Goal: Information Seeking & Learning: Compare options

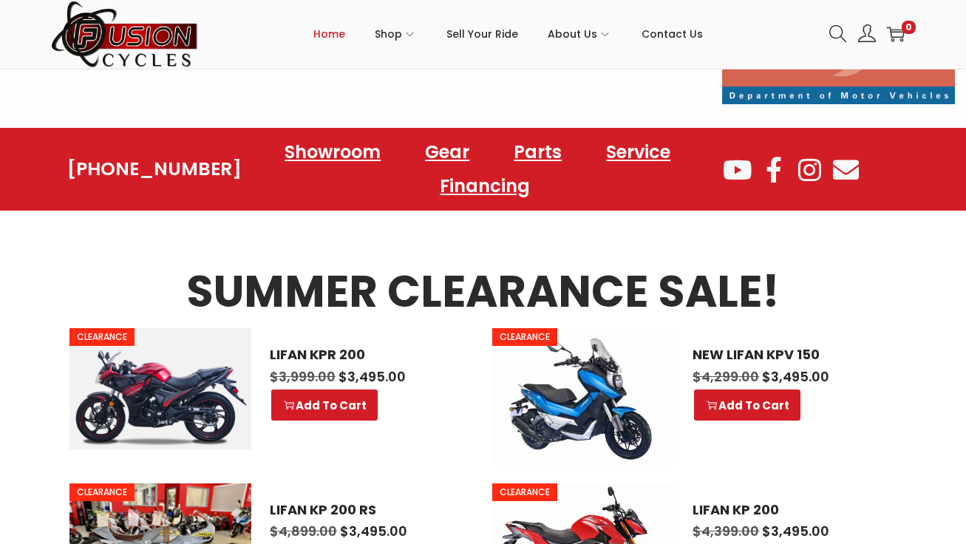
scroll to position [542, 0]
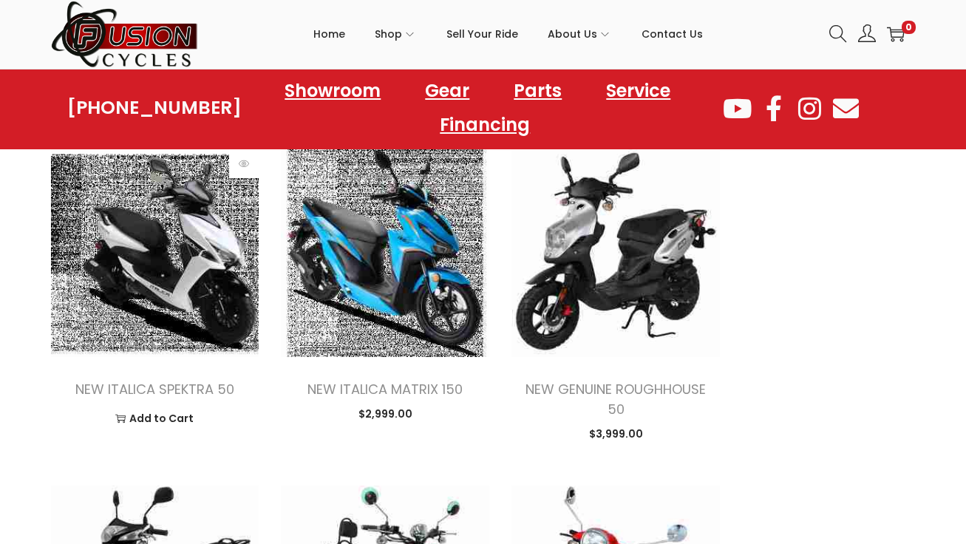
scroll to position [1126, 0]
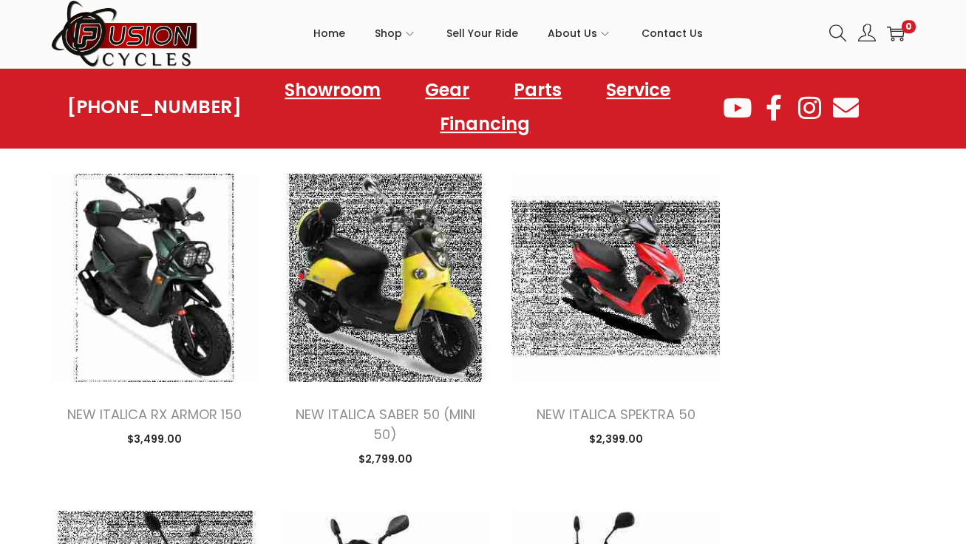
scroll to position [2055, 0]
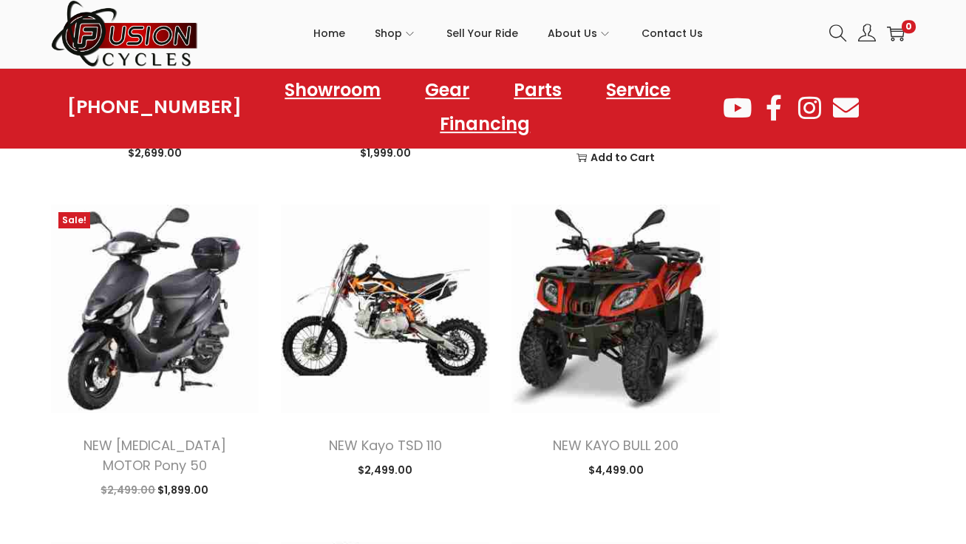
scroll to position [4009, 0]
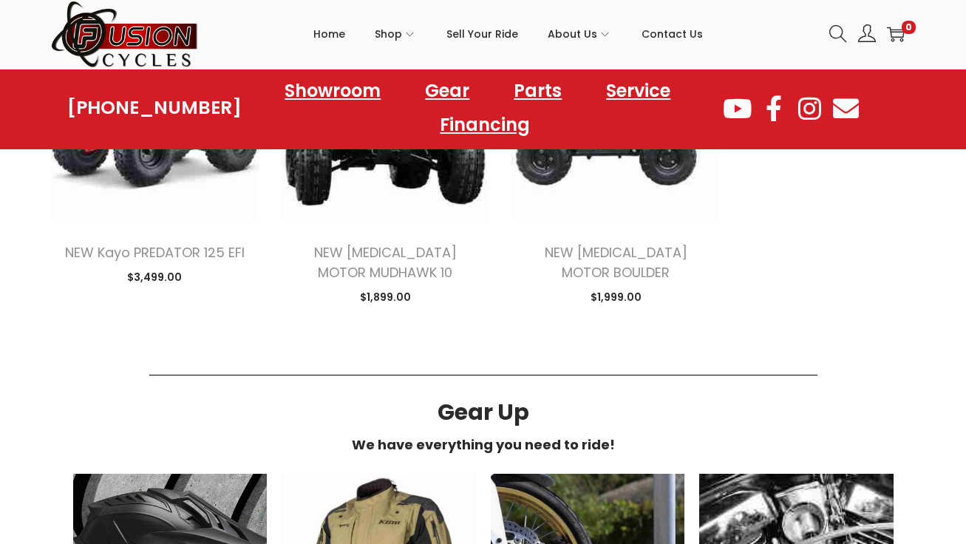
scroll to position [4852, 0]
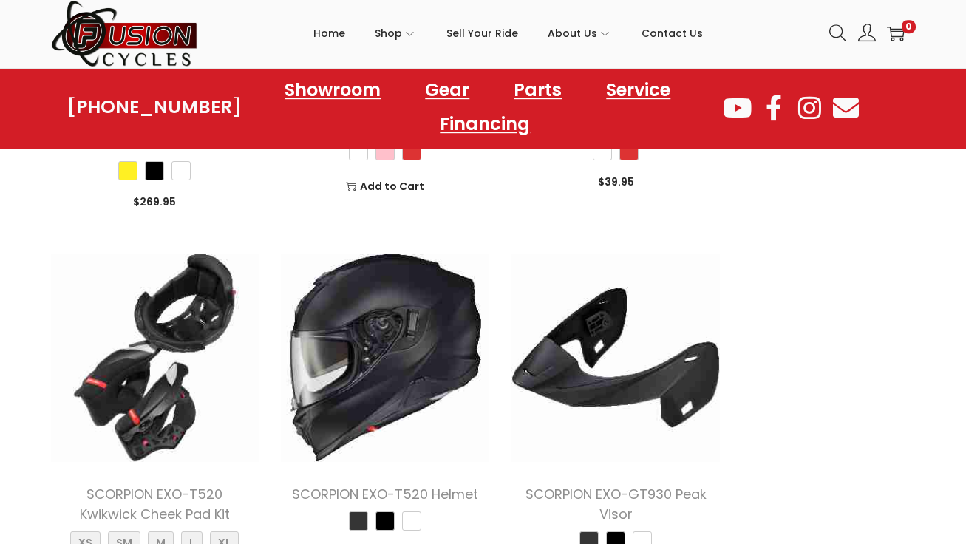
scroll to position [4632, 0]
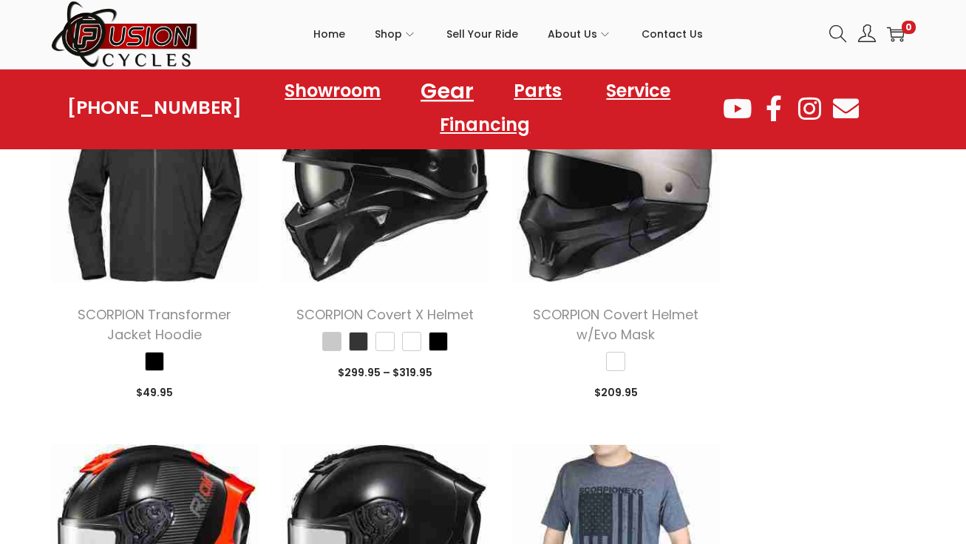
scroll to position [7496, 0]
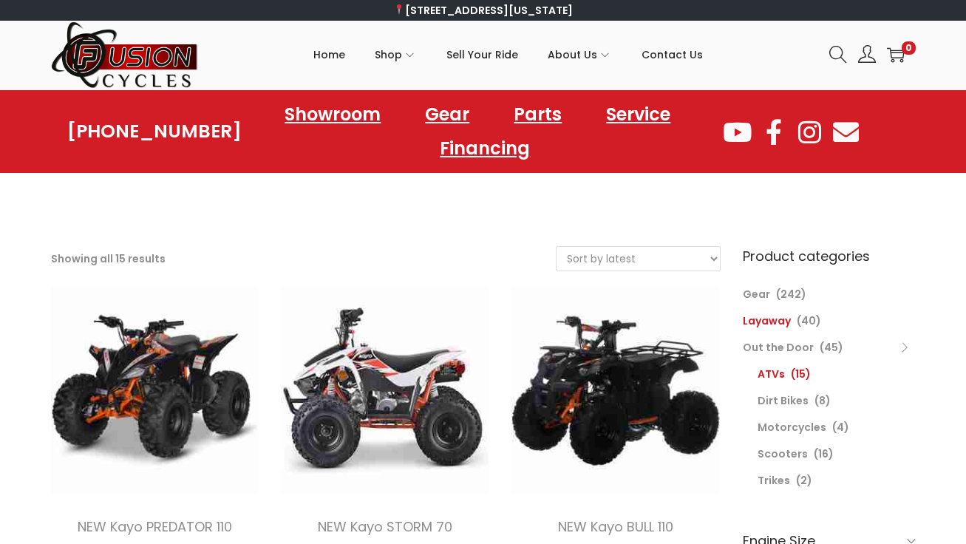
click at [781, 323] on link "Layaway" at bounding box center [767, 320] width 48 height 15
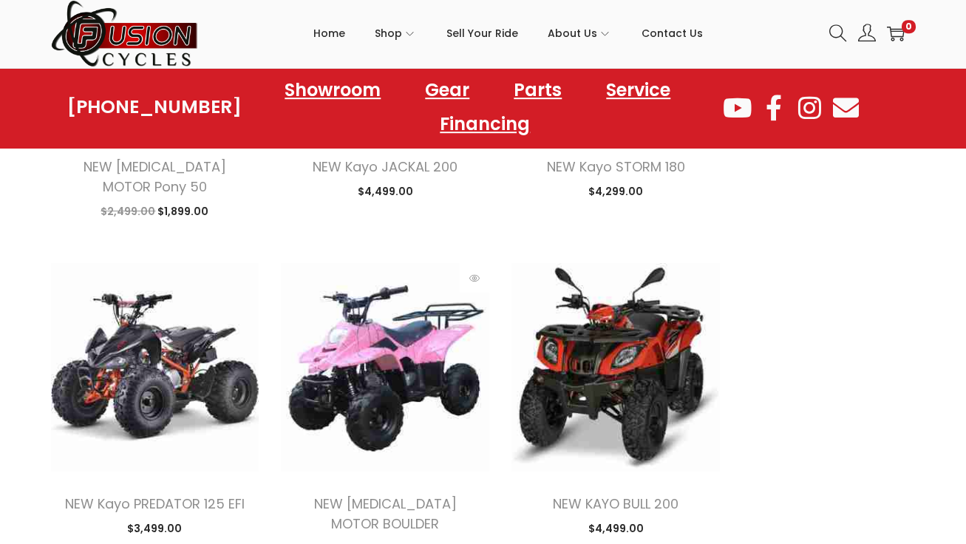
scroll to position [1374, 0]
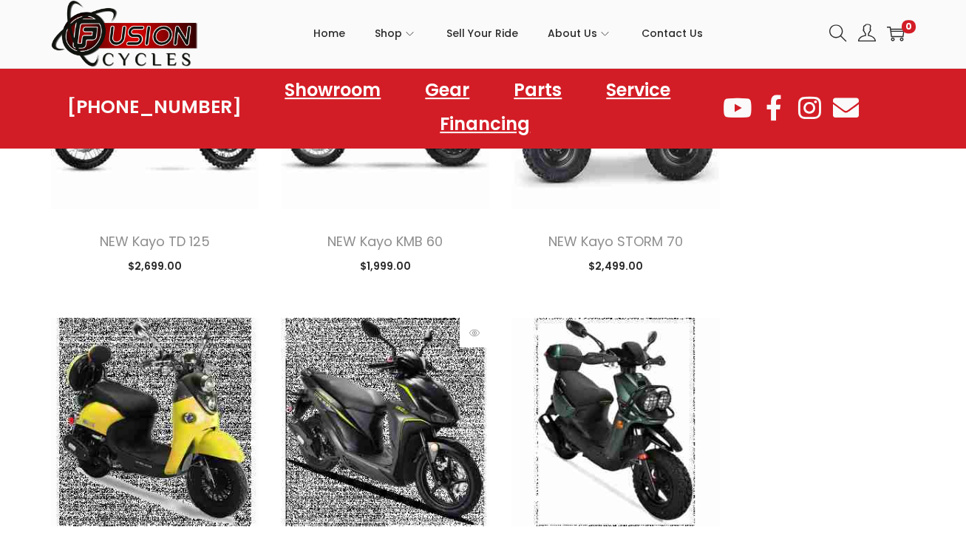
scroll to position [2623, 0]
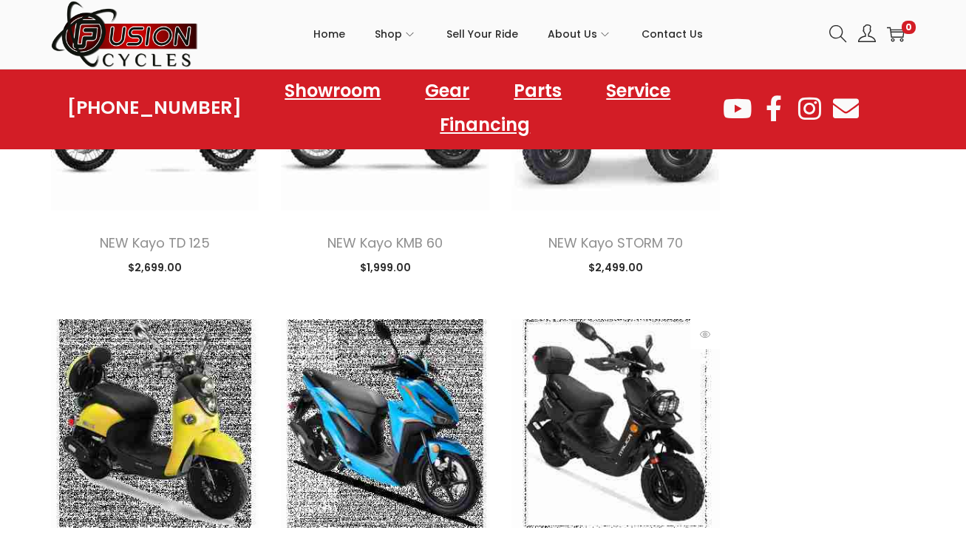
click at [571, 319] on img at bounding box center [615, 423] width 208 height 208
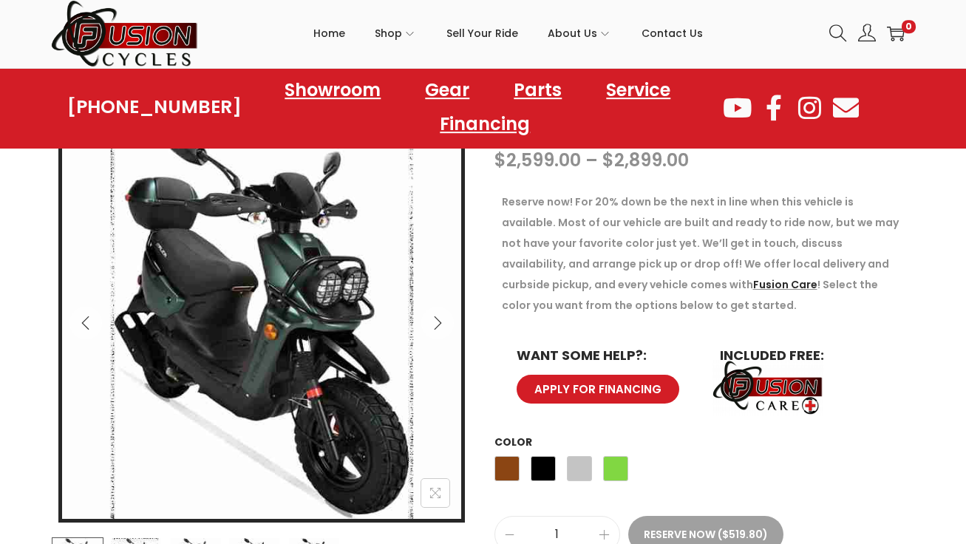
scroll to position [185, 0]
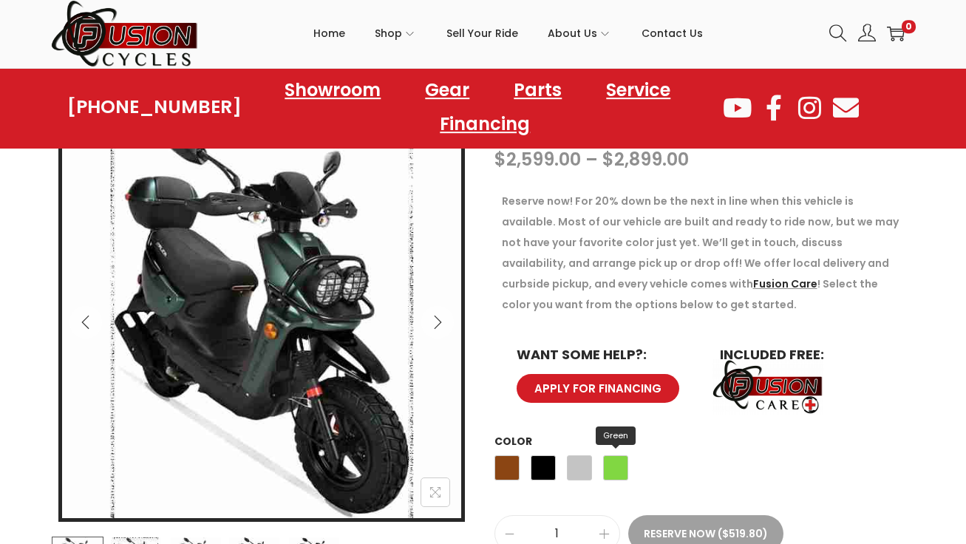
click at [620, 470] on span "Green" at bounding box center [615, 468] width 25 height 25
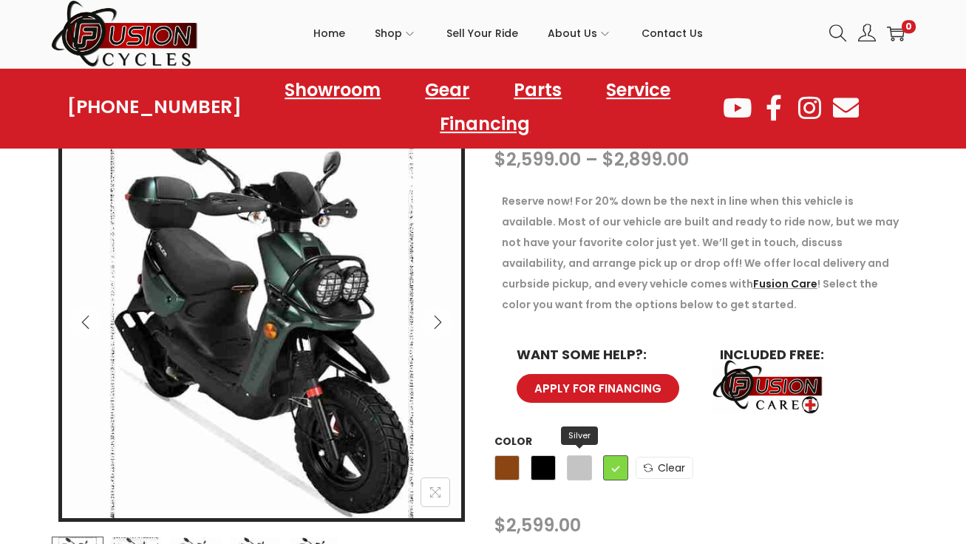
click at [588, 475] on span "Silver" at bounding box center [579, 468] width 25 height 25
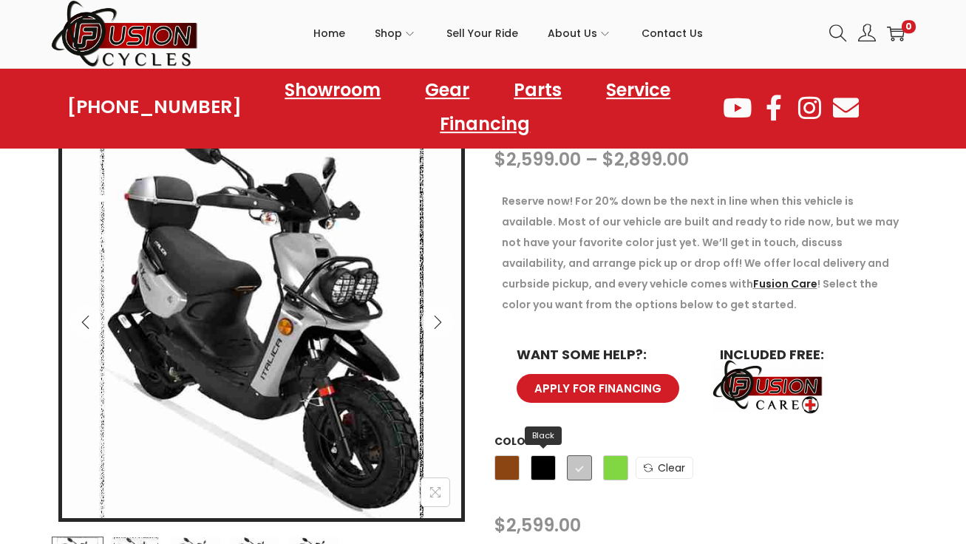
click at [542, 469] on span "Black" at bounding box center [543, 468] width 25 height 25
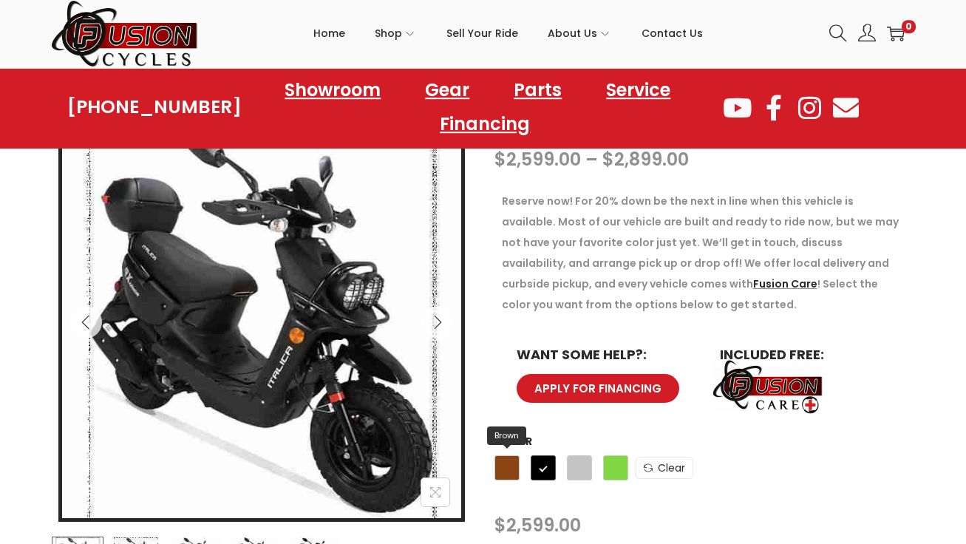
click at [505, 470] on span "Brown" at bounding box center [506, 468] width 25 height 25
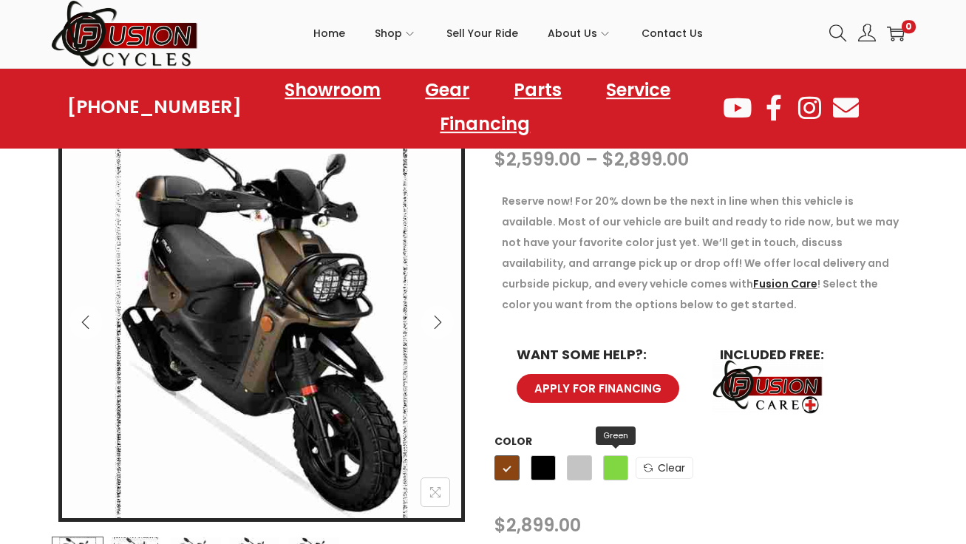
click at [612, 474] on span "Green" at bounding box center [615, 468] width 25 height 25
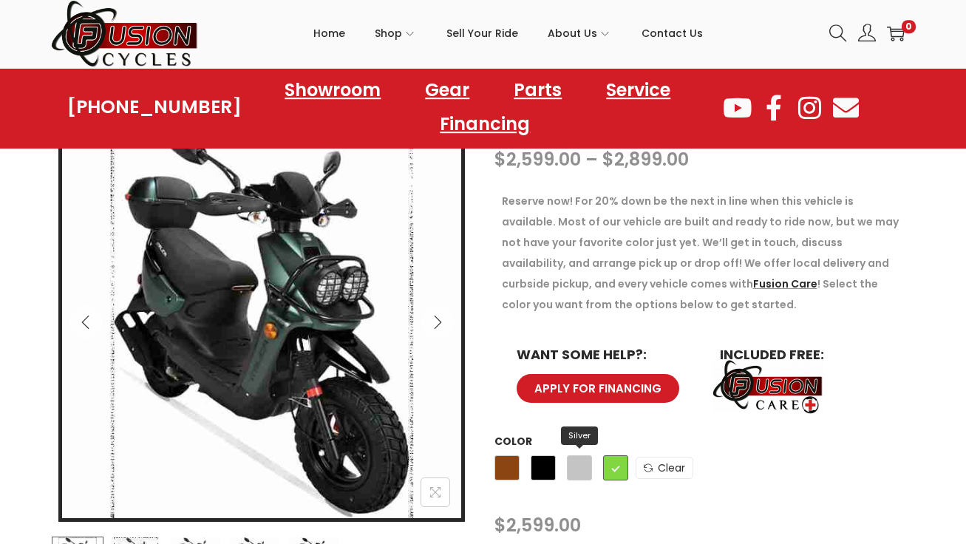
click at [582, 472] on span "Silver" at bounding box center [579, 468] width 25 height 25
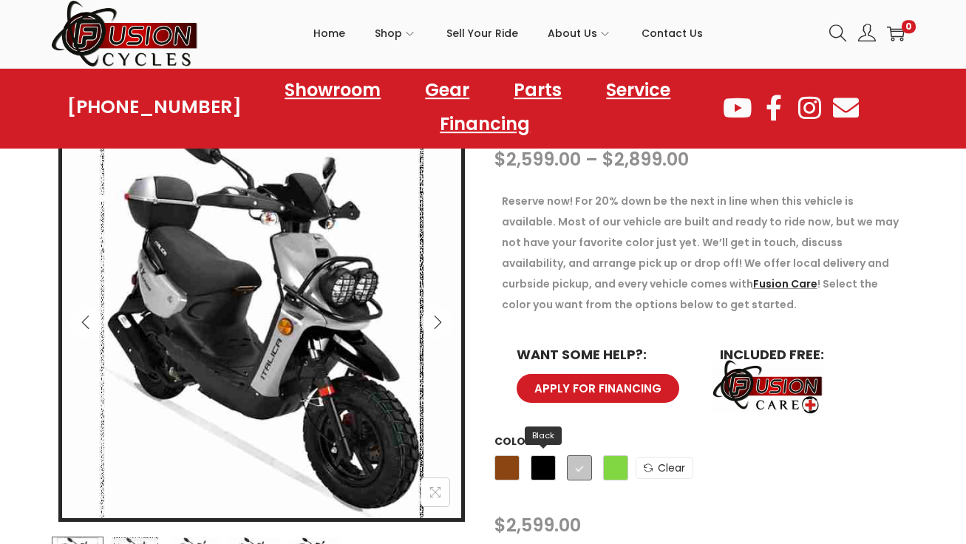
click at [542, 470] on span "Black" at bounding box center [543, 468] width 25 height 25
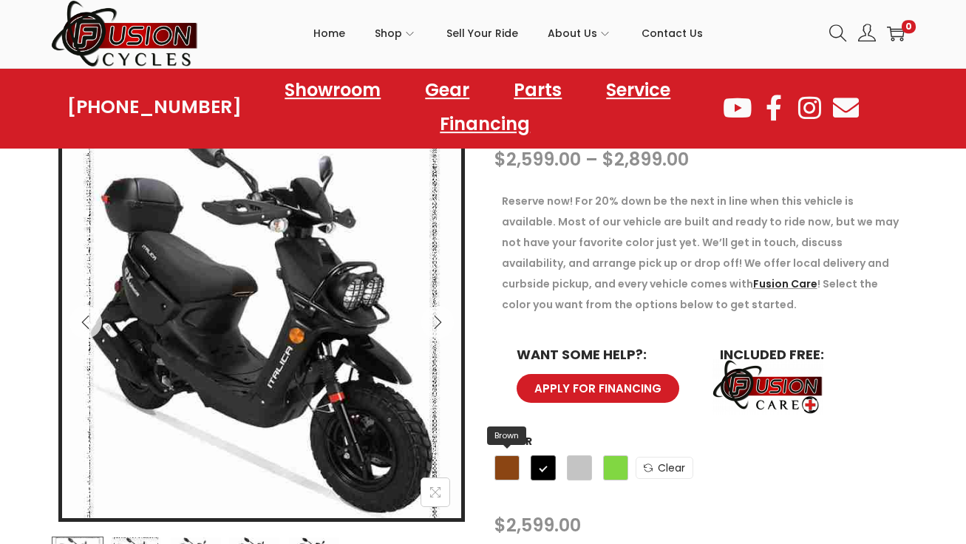
click at [511, 472] on span "Brown" at bounding box center [506, 468] width 25 height 25
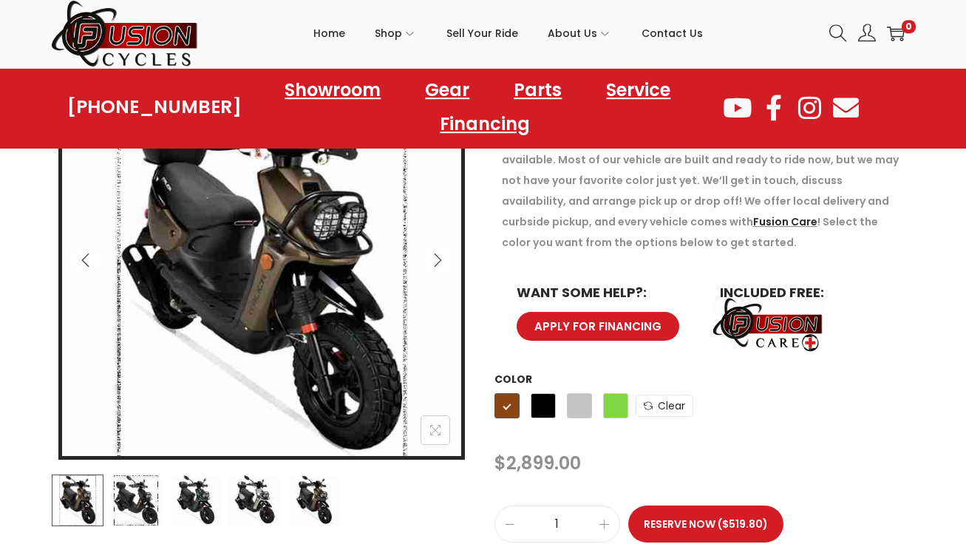
scroll to position [248, 0]
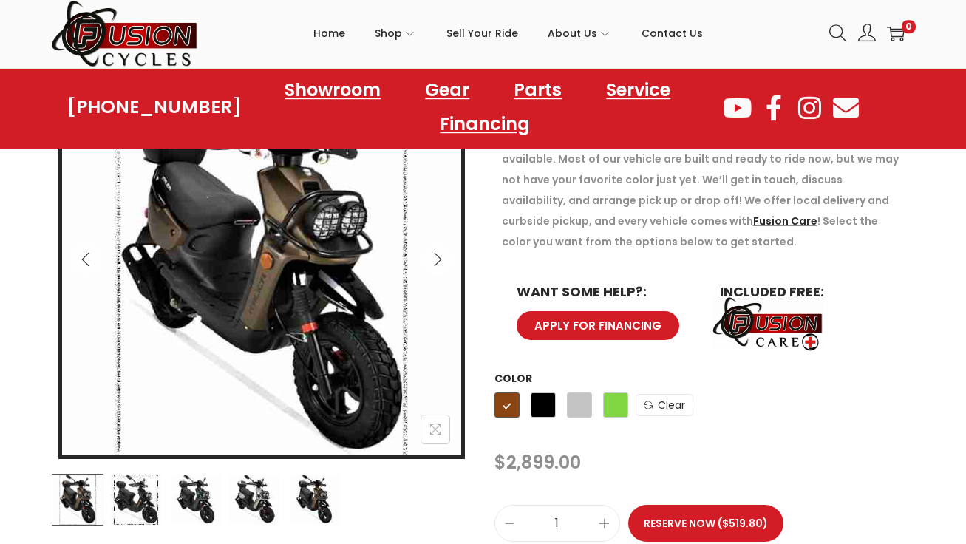
click at [151, 489] on img at bounding box center [136, 501] width 52 height 52
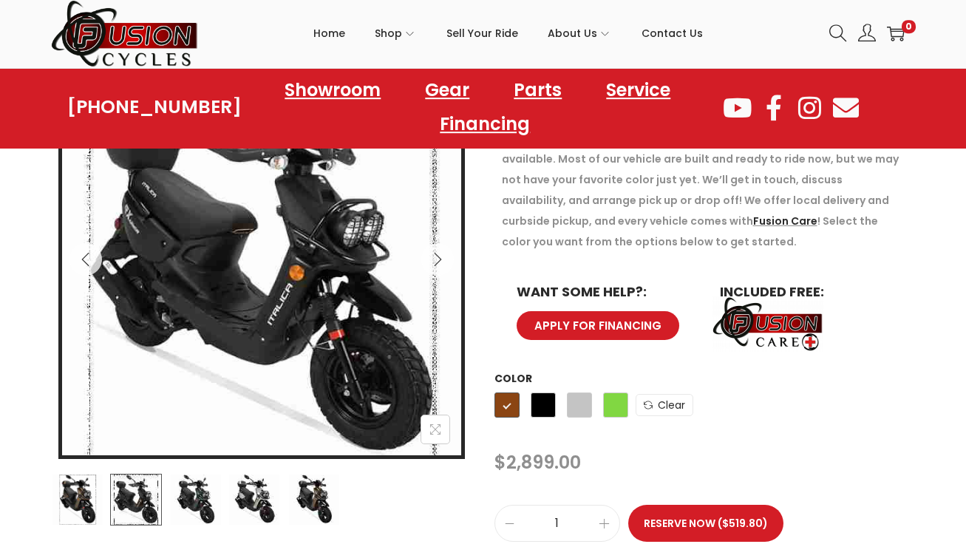
click at [205, 500] on img at bounding box center [196, 501] width 52 height 52
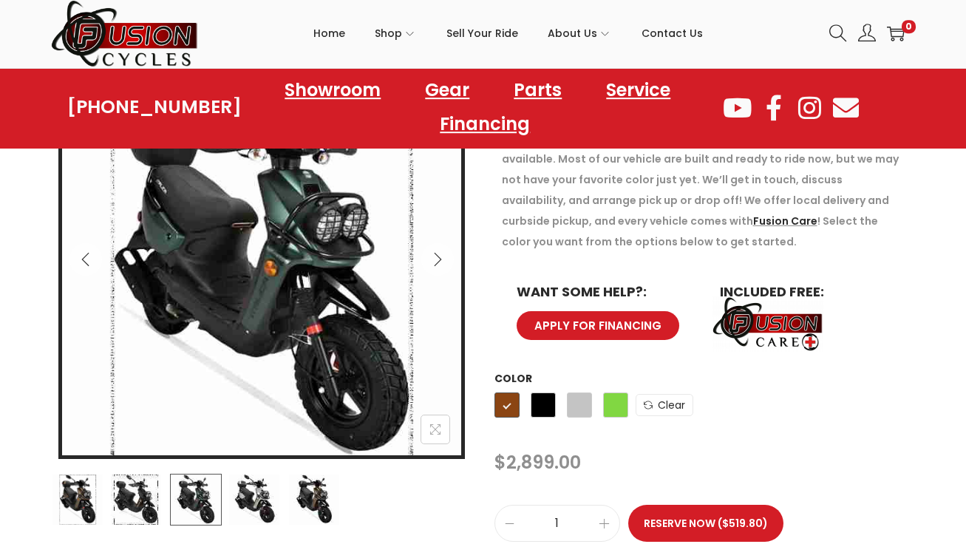
click at [263, 500] on img at bounding box center [254, 501] width 52 height 52
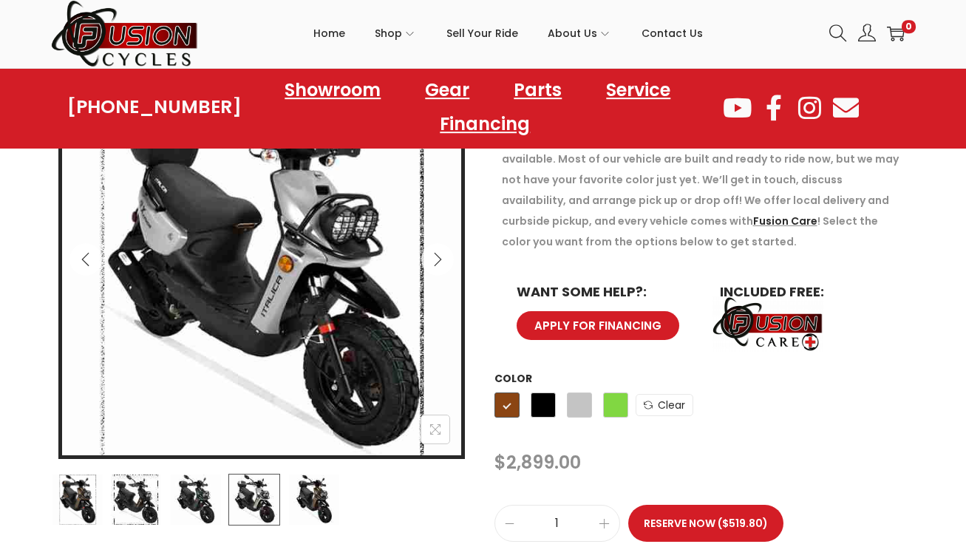
click at [314, 500] on img at bounding box center [314, 501] width 52 height 52
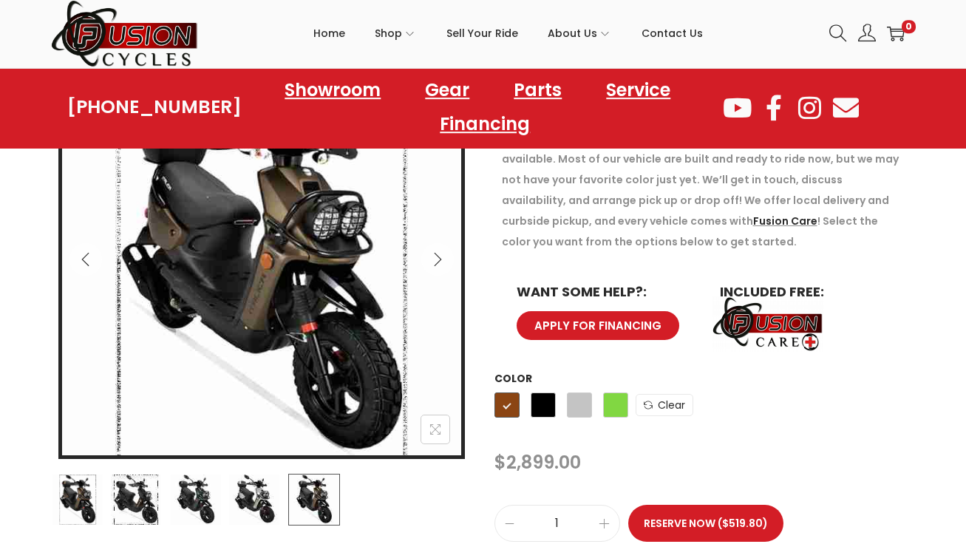
click at [125, 504] on img at bounding box center [136, 501] width 52 height 52
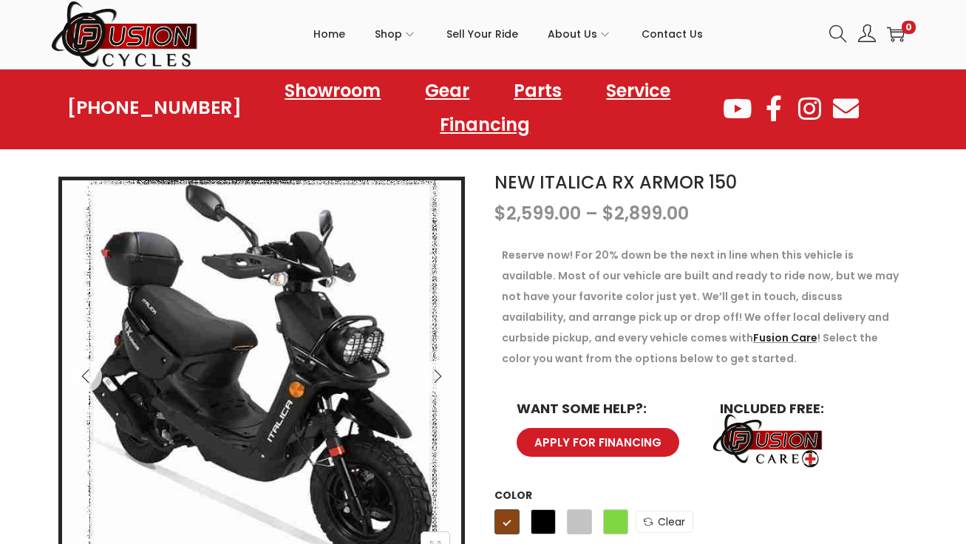
scroll to position [129, 0]
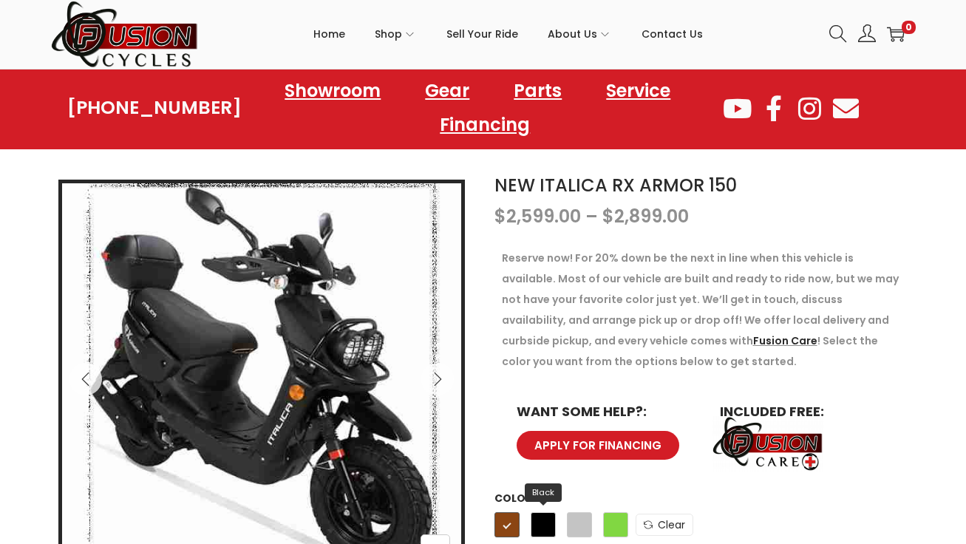
click at [538, 531] on span "Black" at bounding box center [543, 524] width 25 height 25
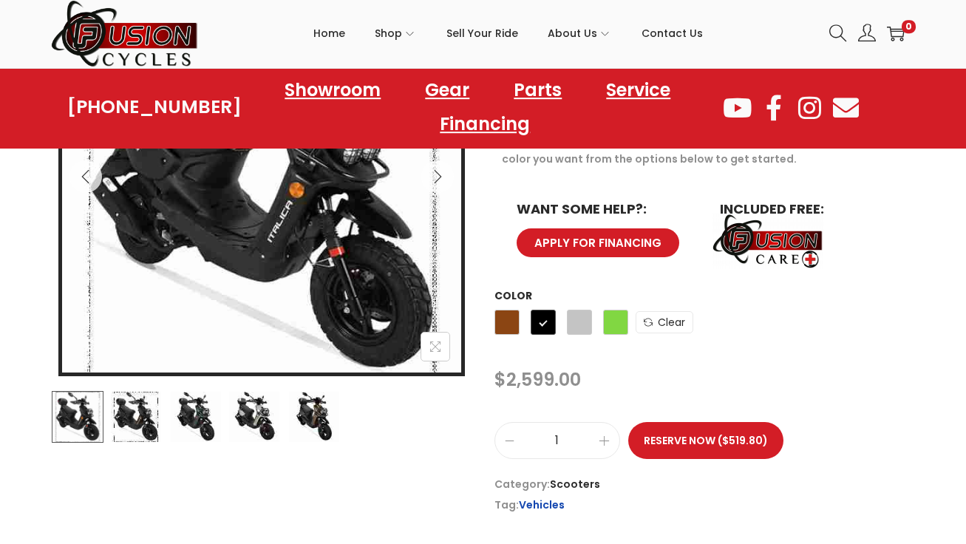
scroll to position [334, 0]
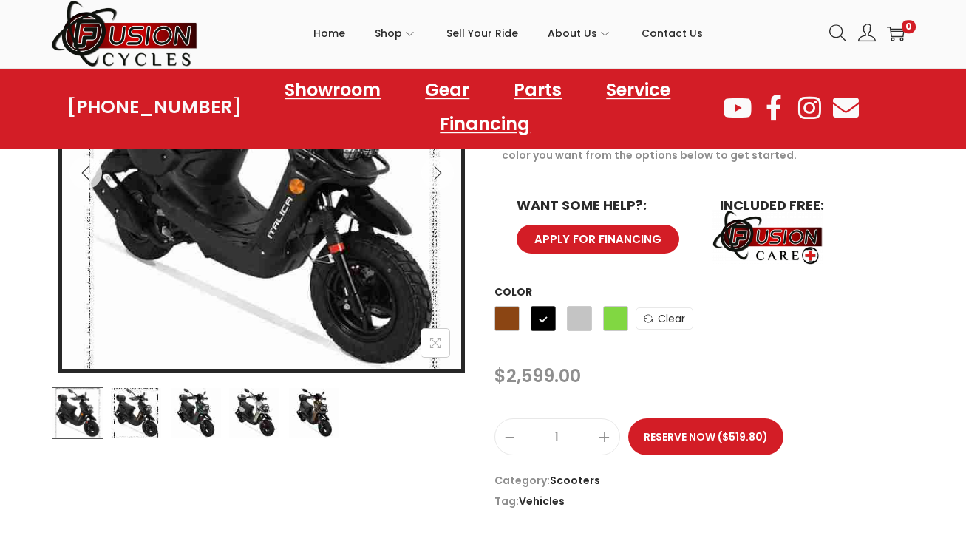
click at [149, 422] on img at bounding box center [136, 414] width 52 height 52
click at [197, 408] on img at bounding box center [196, 414] width 52 height 52
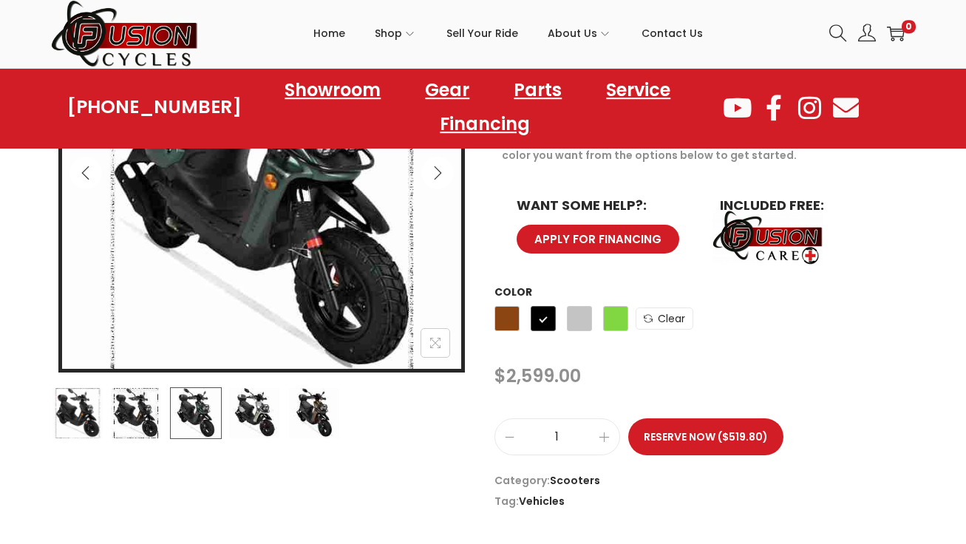
click at [239, 409] on img at bounding box center [254, 414] width 52 height 52
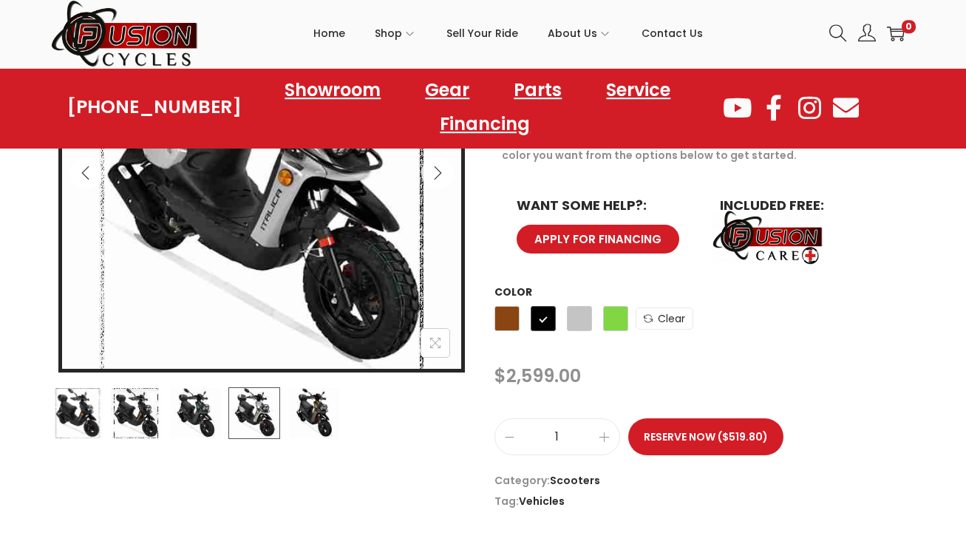
click at [279, 403] on img at bounding box center [254, 414] width 52 height 52
click at [319, 404] on img at bounding box center [314, 414] width 52 height 52
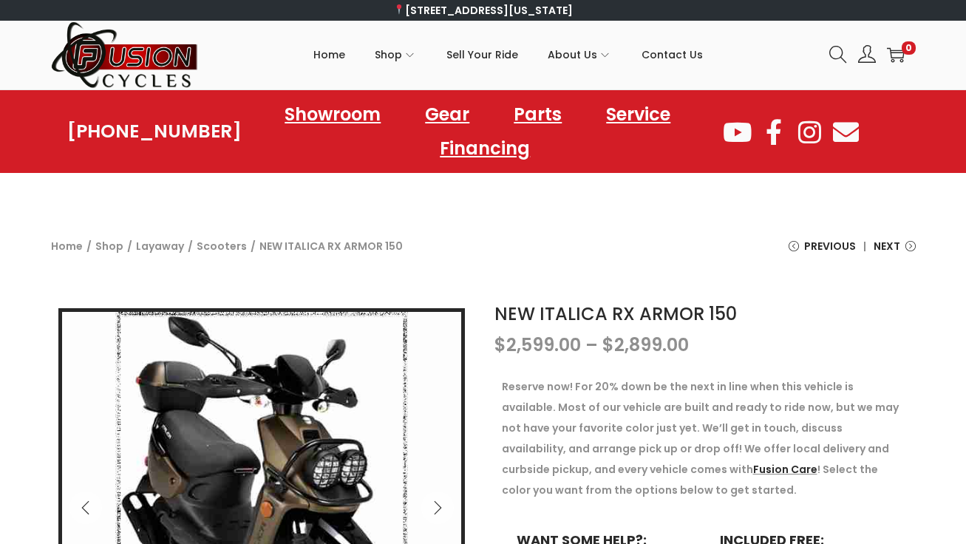
scroll to position [0, 0]
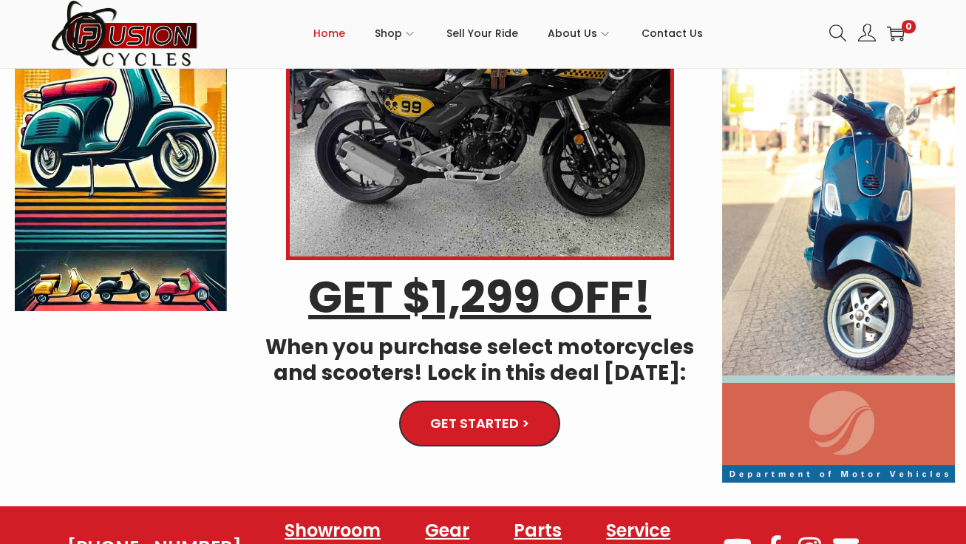
scroll to position [201, 0]
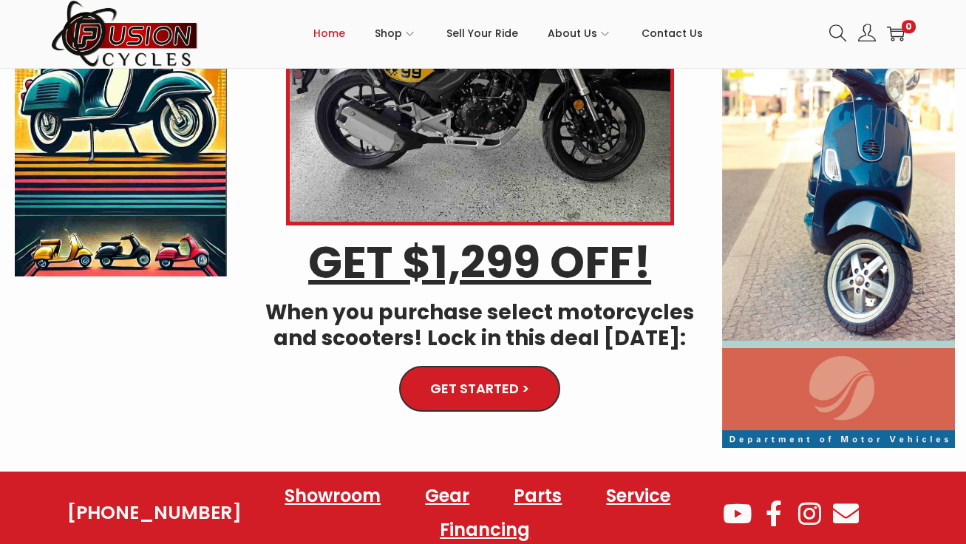
click at [890, 217] on img at bounding box center [839, 169] width 234 height 560
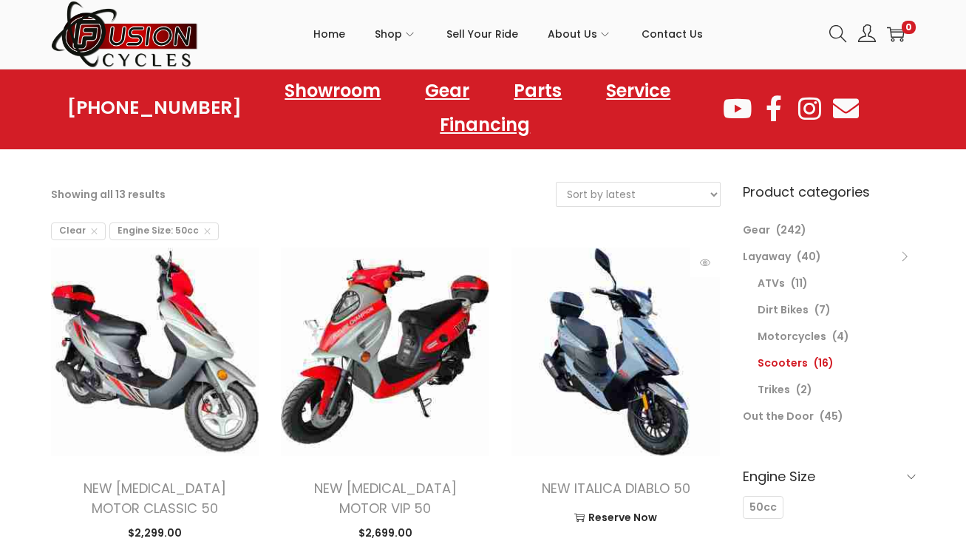
scroll to position [61, 0]
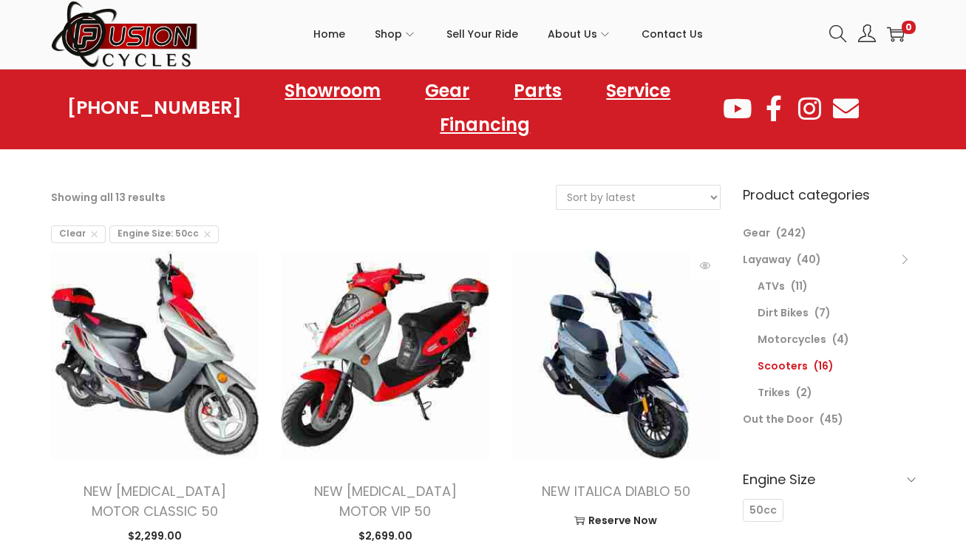
click at [631, 349] on img at bounding box center [615, 355] width 208 height 208
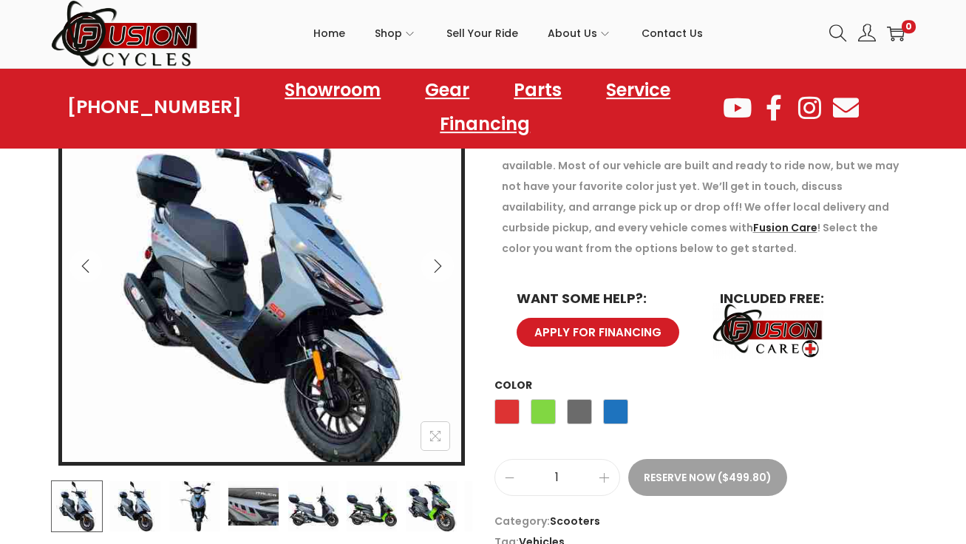
scroll to position [242, 0]
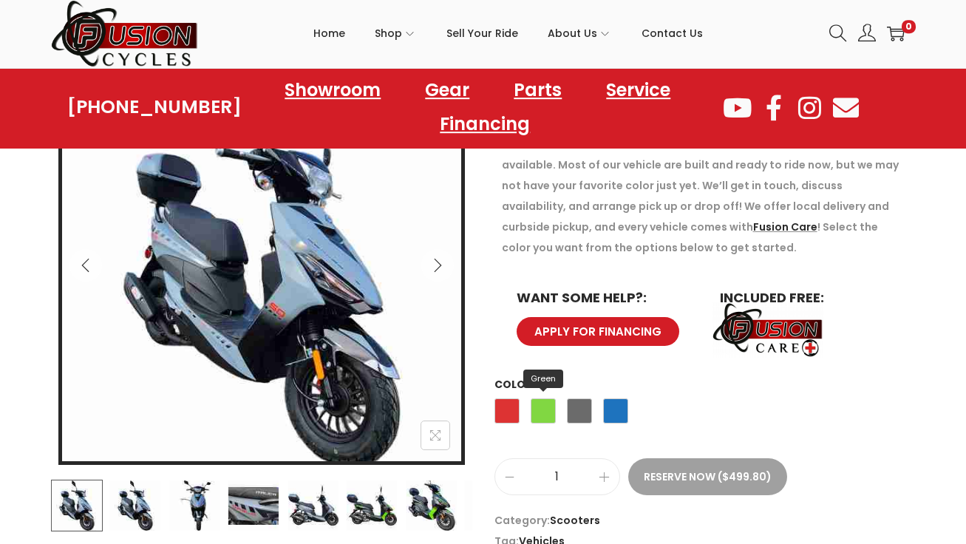
click at [543, 412] on span "Green" at bounding box center [543, 411] width 25 height 25
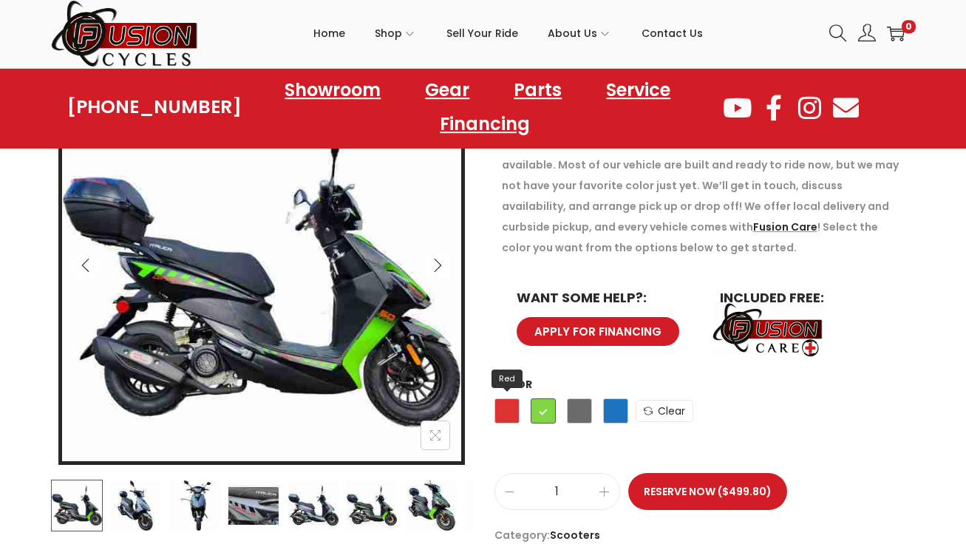
click at [503, 412] on span "Red" at bounding box center [506, 411] width 25 height 25
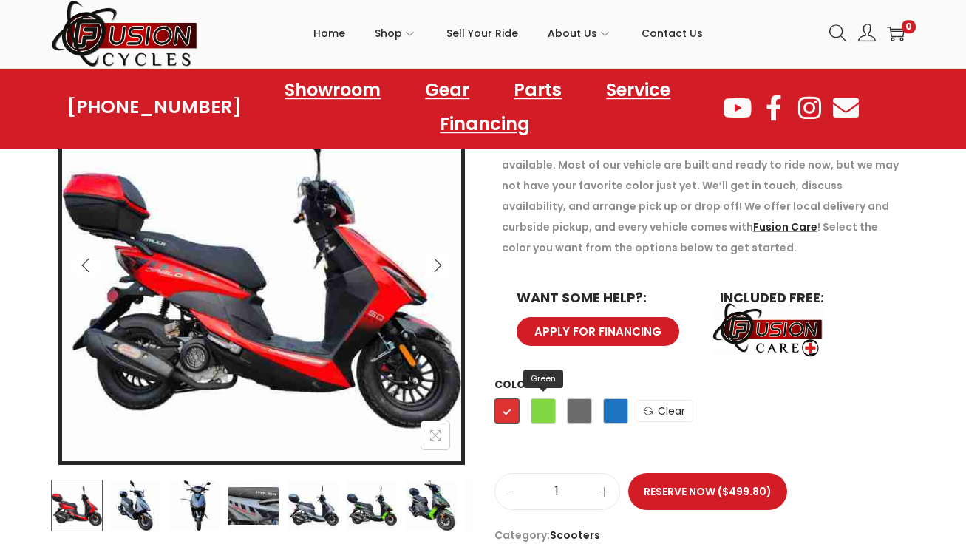
click at [541, 409] on span "Green" at bounding box center [543, 411] width 25 height 25
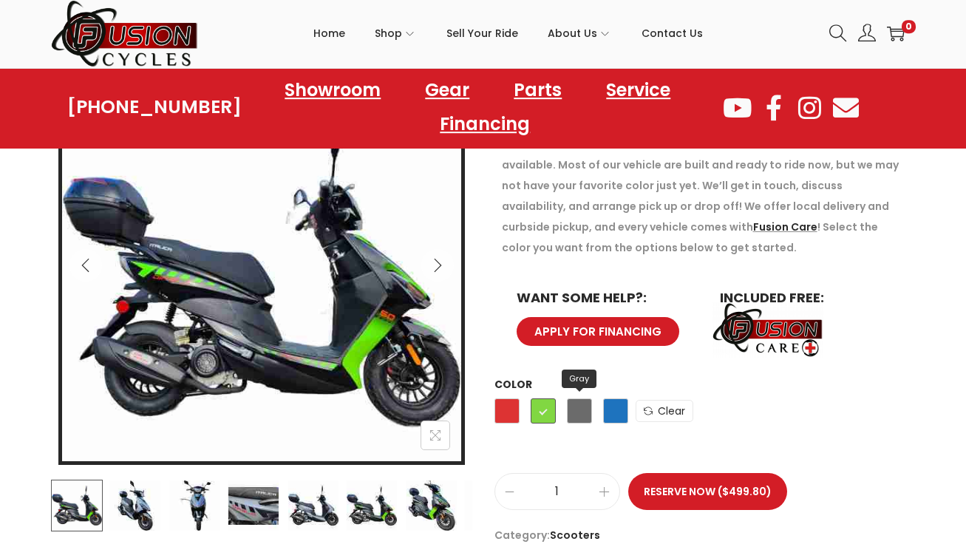
click at [567, 405] on span "Gray" at bounding box center [579, 411] width 25 height 25
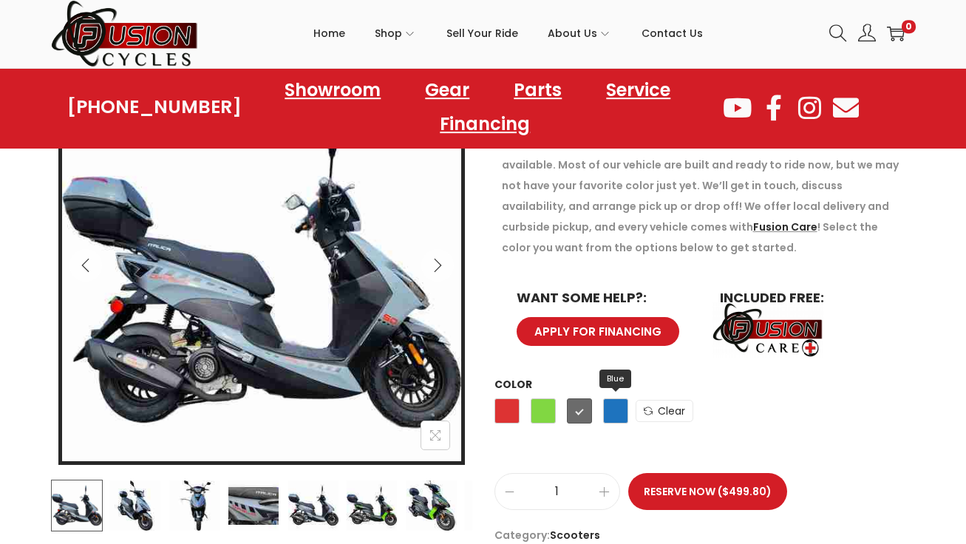
click at [609, 407] on span "Blue" at bounding box center [615, 411] width 25 height 25
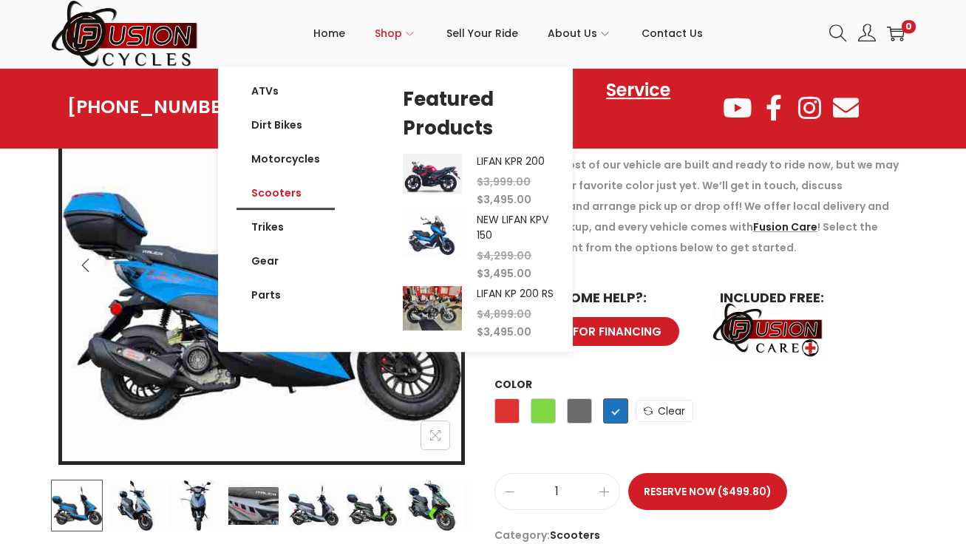
click at [273, 186] on link "Scooters" at bounding box center [286, 194] width 98 height 34
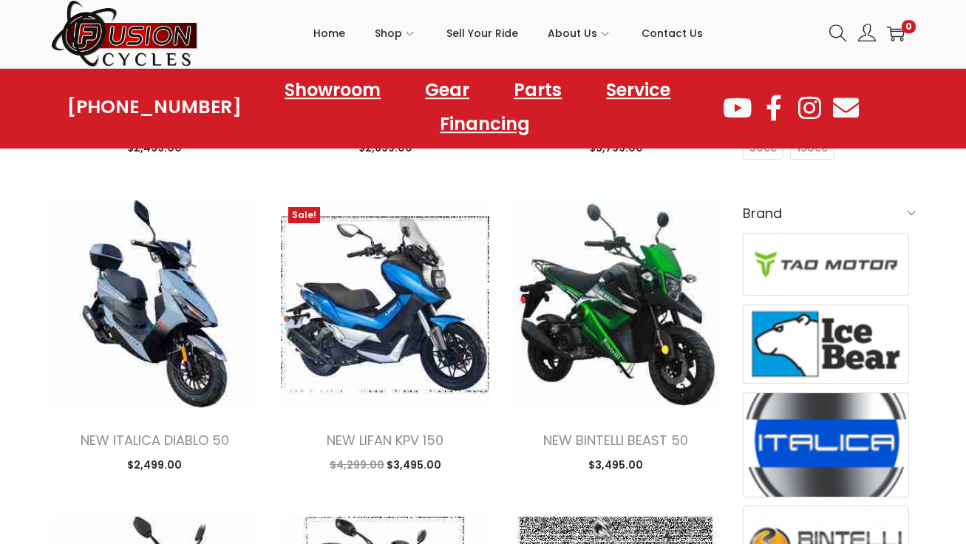
scroll to position [426, 0]
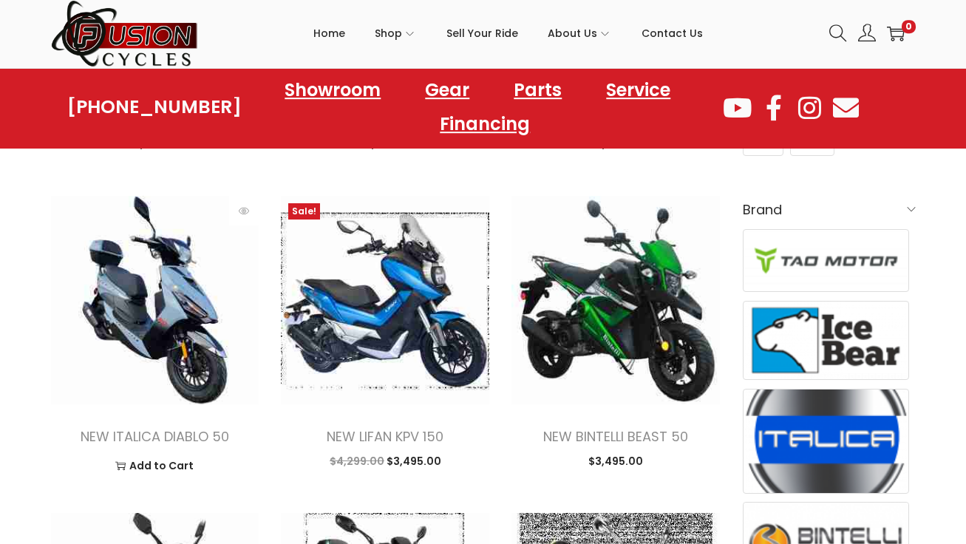
click at [164, 288] on img at bounding box center [155, 301] width 208 height 208
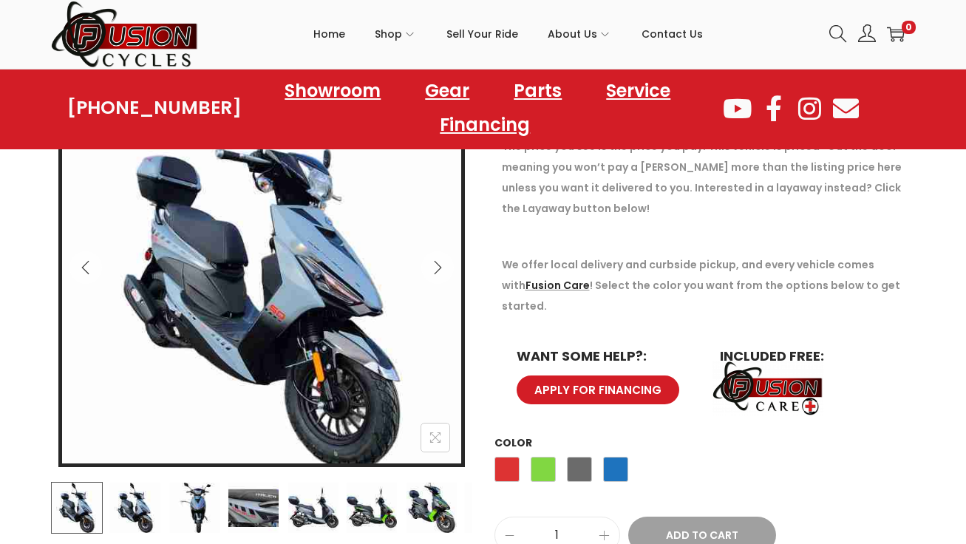
scroll to position [241, 0]
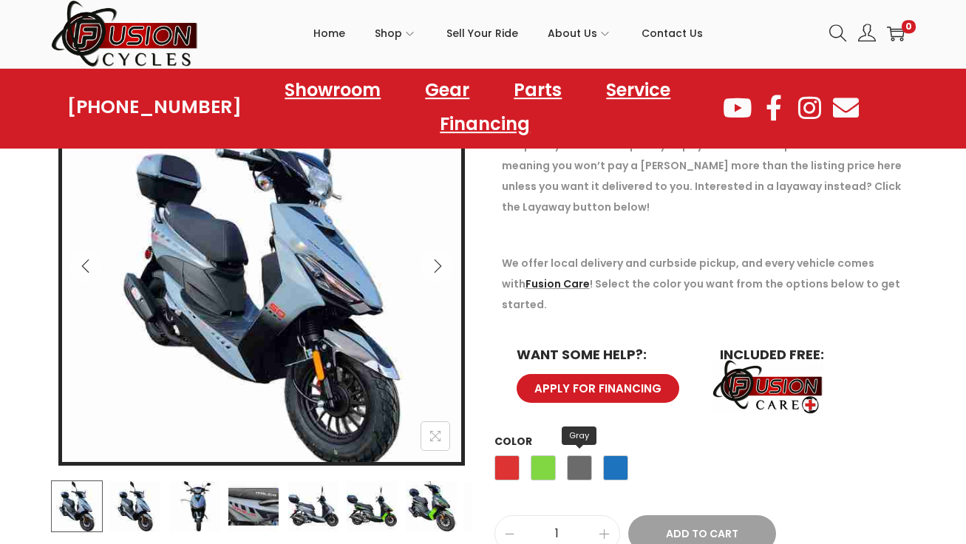
click at [577, 456] on span "Gray" at bounding box center [579, 468] width 25 height 25
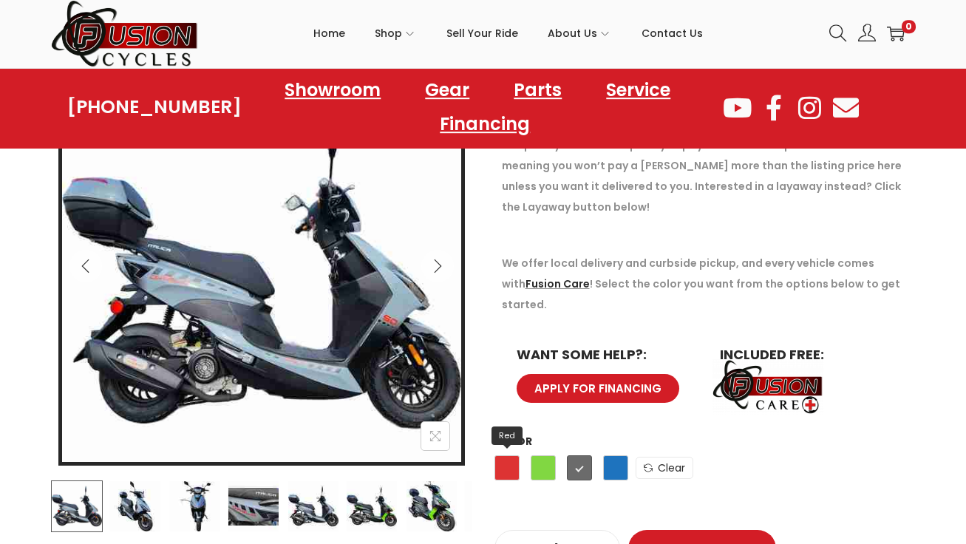
click at [506, 456] on span "Red" at bounding box center [506, 468] width 25 height 25
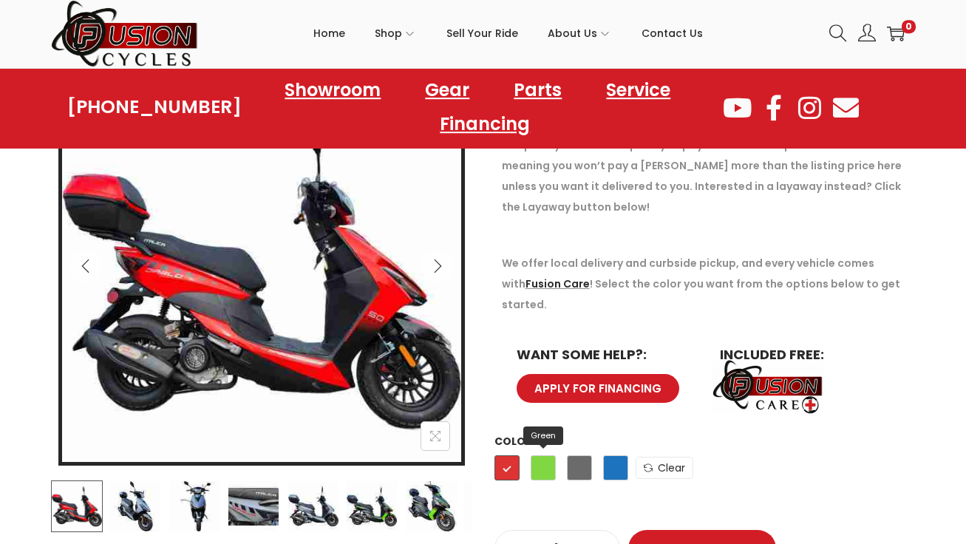
click at [545, 456] on span "Green" at bounding box center [543, 468] width 25 height 25
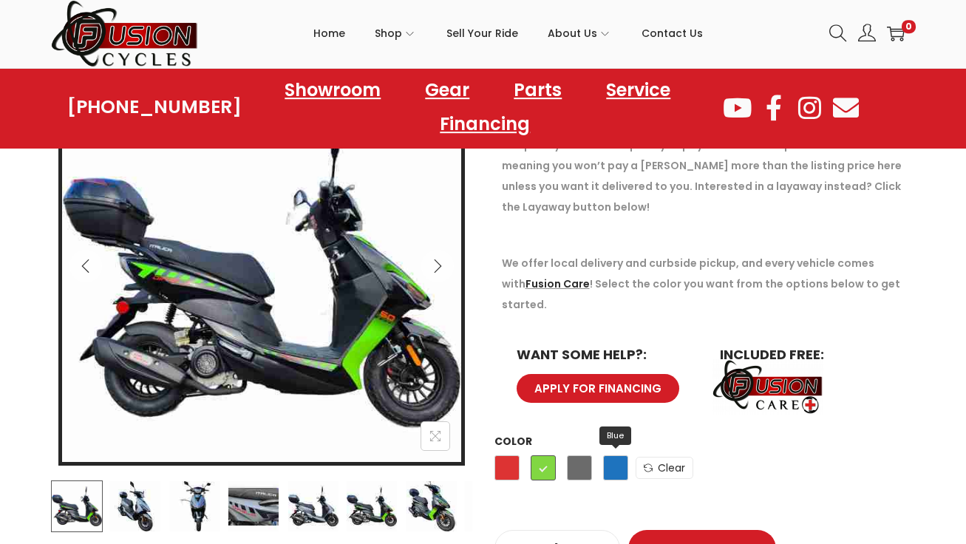
click at [616, 456] on span "Blue" at bounding box center [615, 468] width 25 height 25
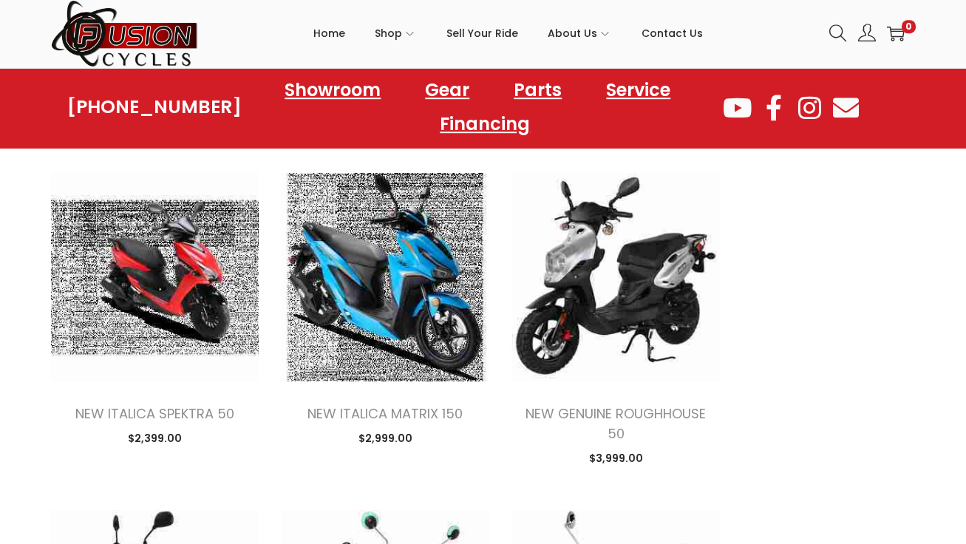
scroll to position [1115, 0]
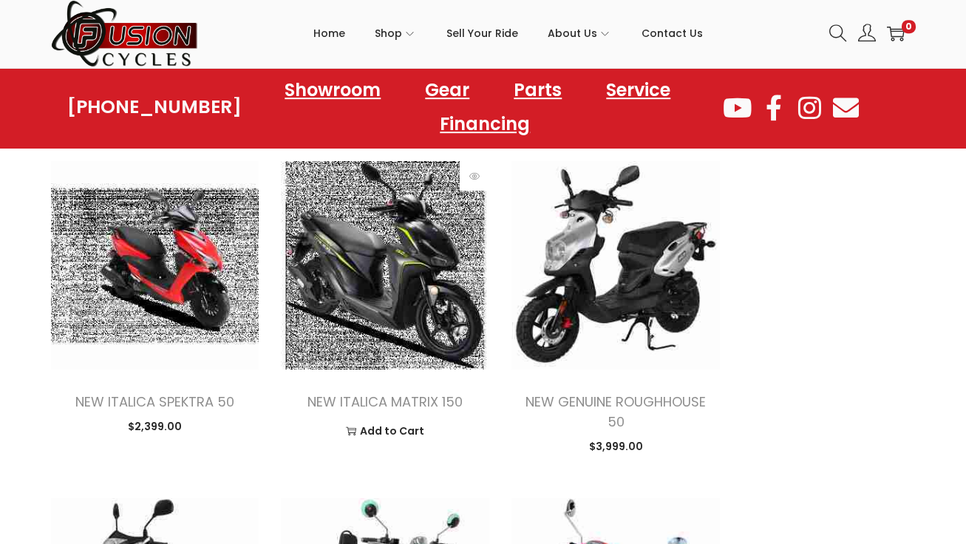
click at [411, 323] on img at bounding box center [385, 266] width 208 height 208
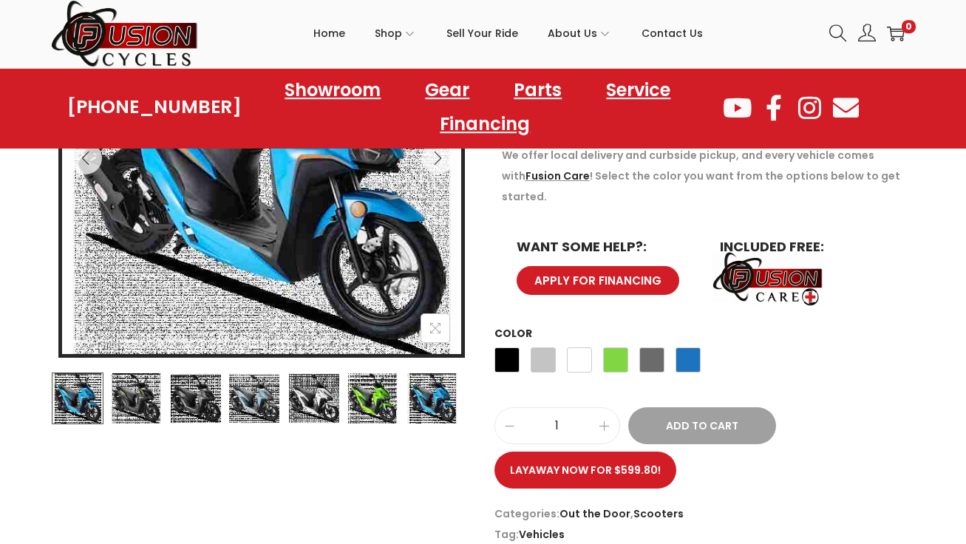
scroll to position [351, 0]
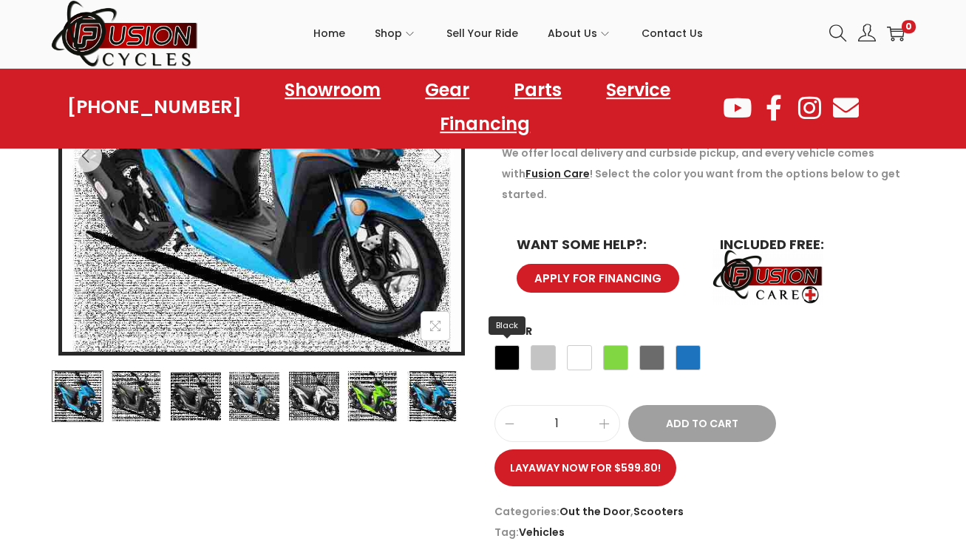
click at [511, 346] on span "Black" at bounding box center [506, 358] width 25 height 25
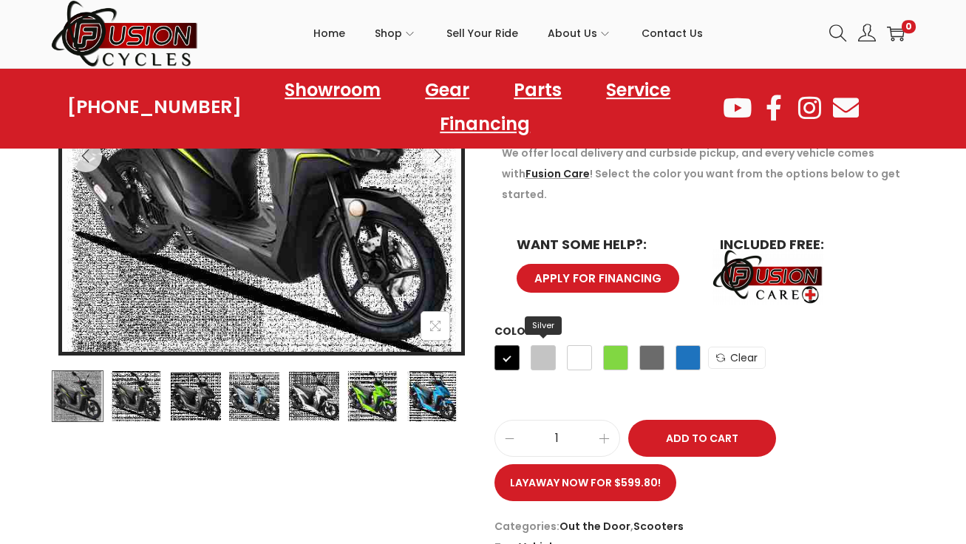
click at [545, 346] on span "Silver" at bounding box center [543, 358] width 25 height 25
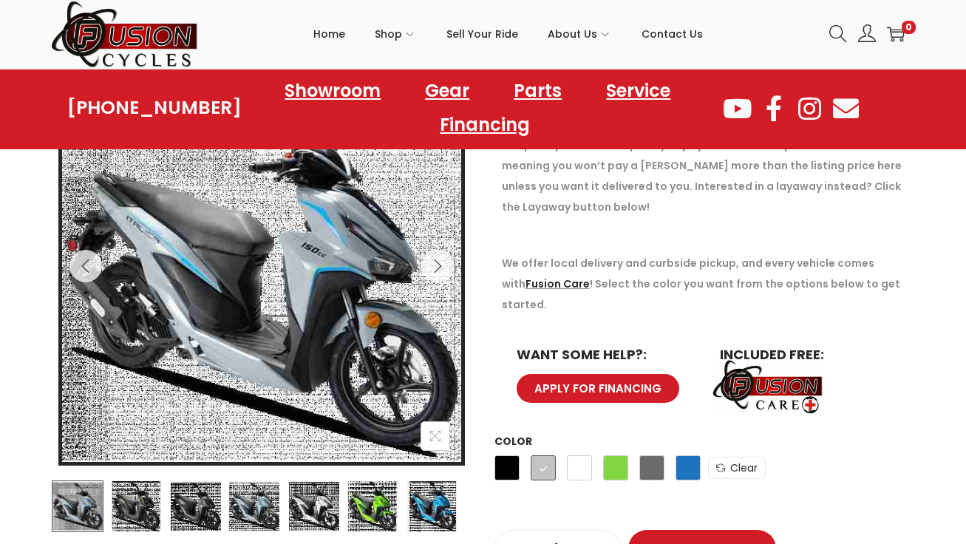
scroll to position [241, 0]
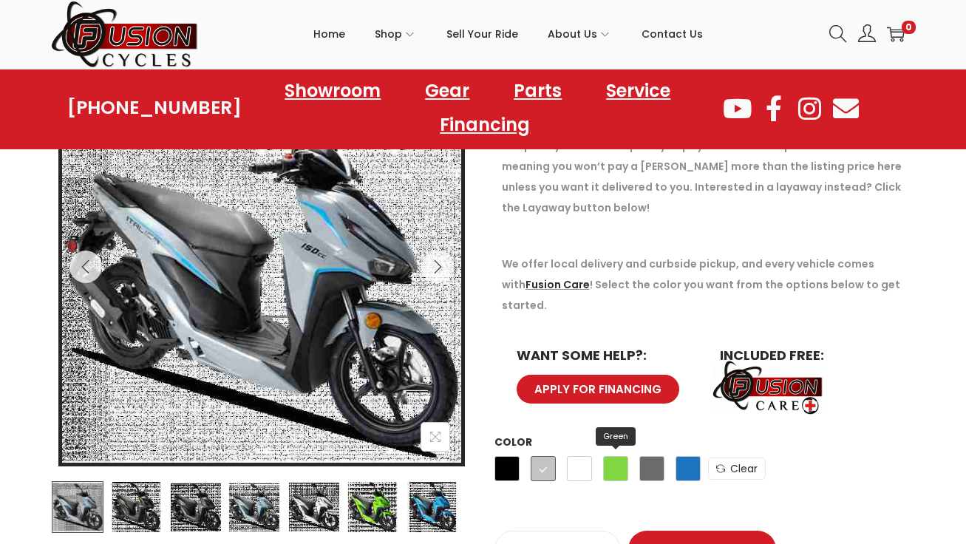
click at [619, 456] on span "Green" at bounding box center [615, 468] width 25 height 25
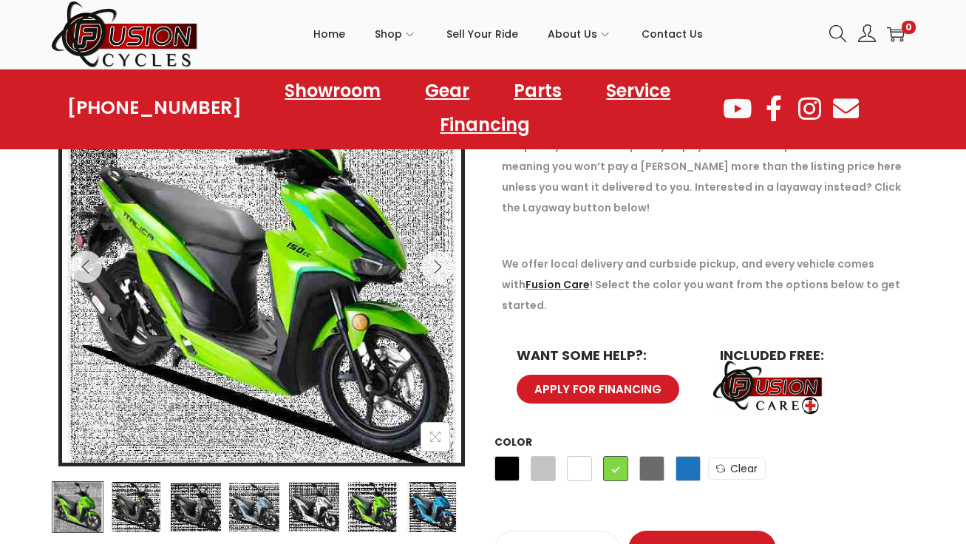
click at [654, 461] on div "Black Silver White Green Gray Blue" at bounding box center [597, 472] width 206 height 40
click at [658, 456] on span "Gray" at bounding box center [651, 468] width 25 height 25
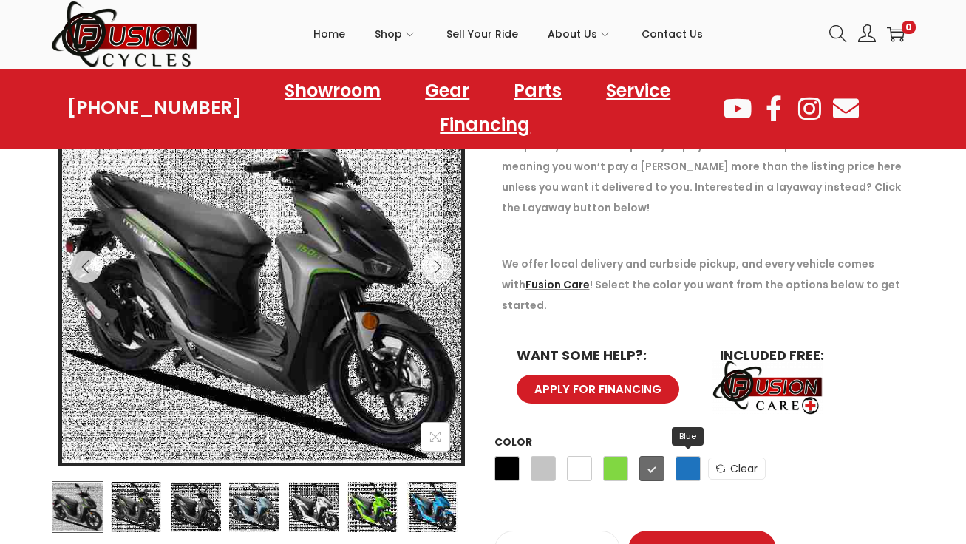
click at [692, 456] on span "Blue" at bounding box center [688, 468] width 25 height 25
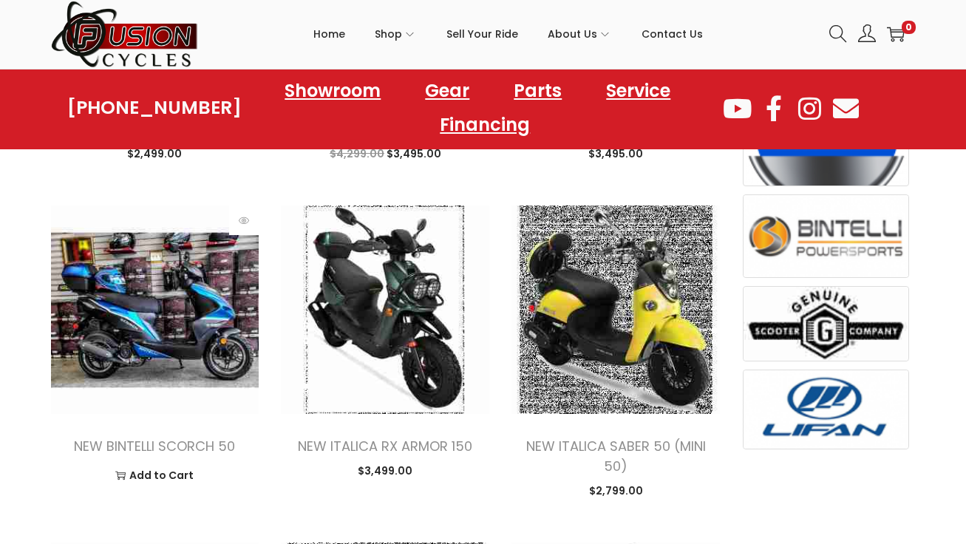
scroll to position [734, 0]
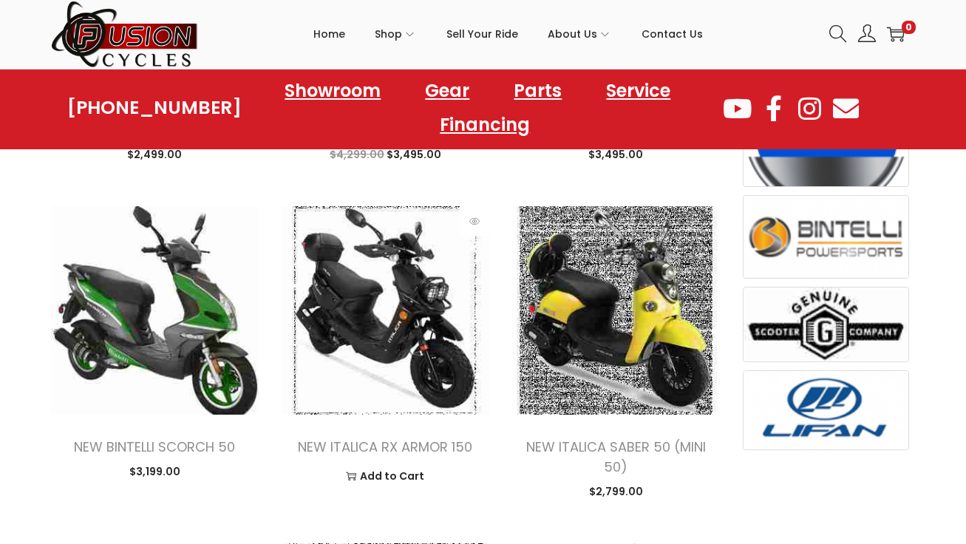
click at [343, 321] on img at bounding box center [385, 310] width 208 height 208
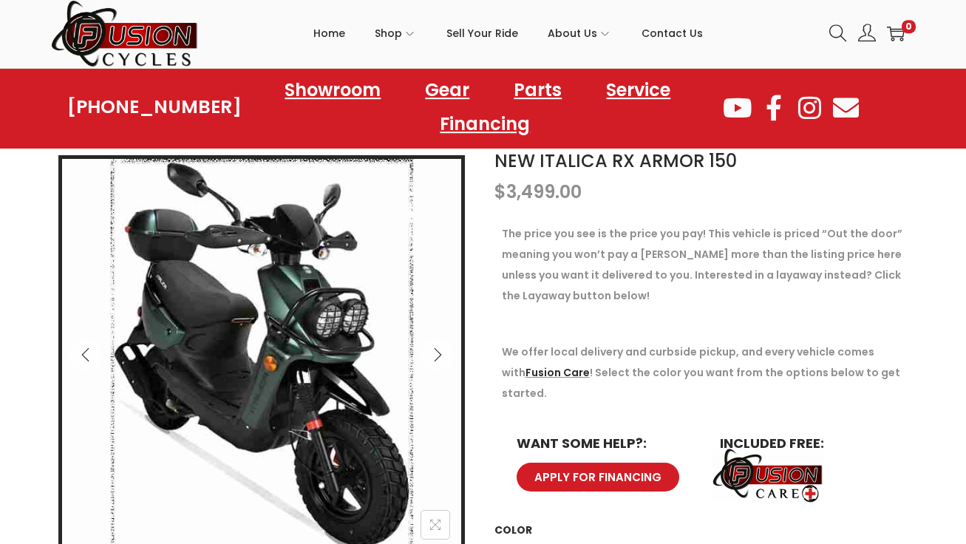
scroll to position [163, 0]
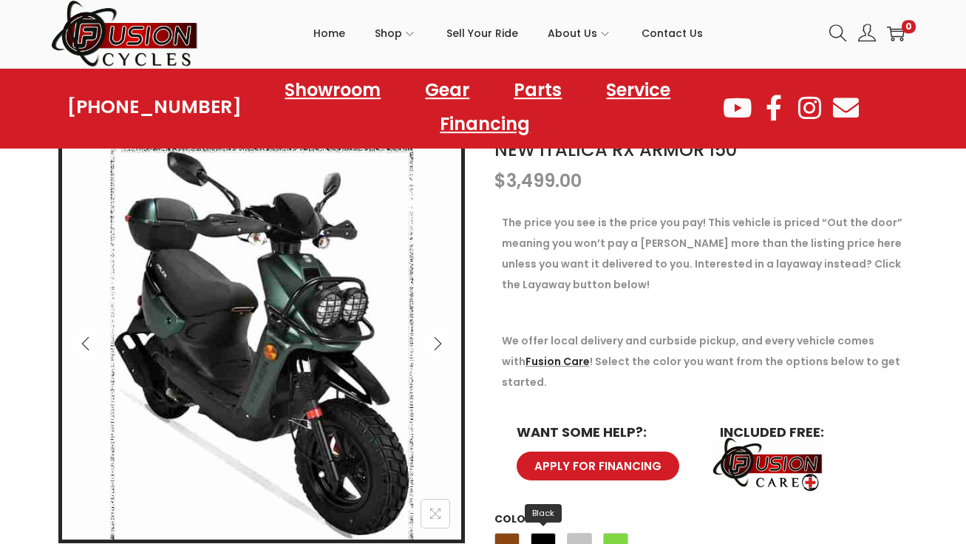
click at [534, 534] on span "Black" at bounding box center [543, 546] width 25 height 25
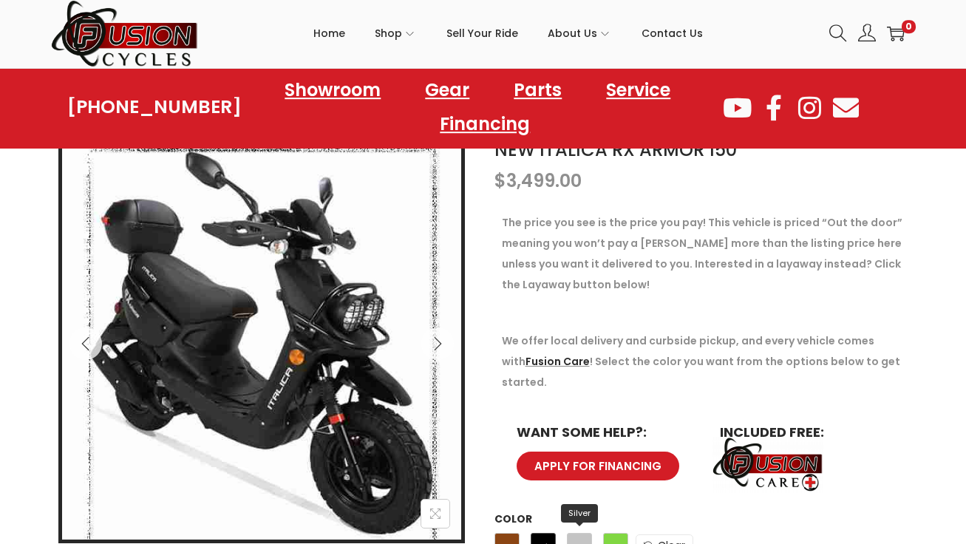
click at [575, 534] on span "Silver" at bounding box center [579, 546] width 25 height 25
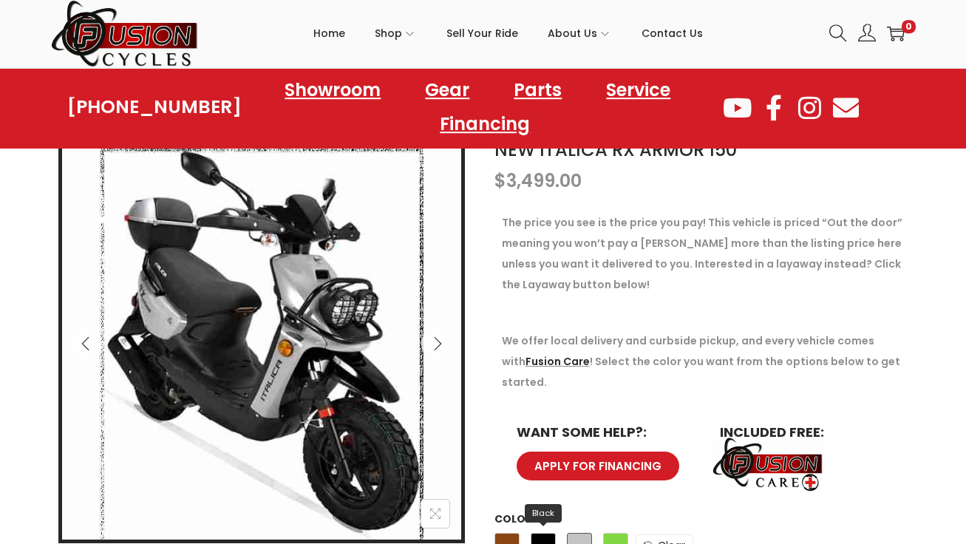
click at [539, 534] on span "Black" at bounding box center [543, 546] width 25 height 25
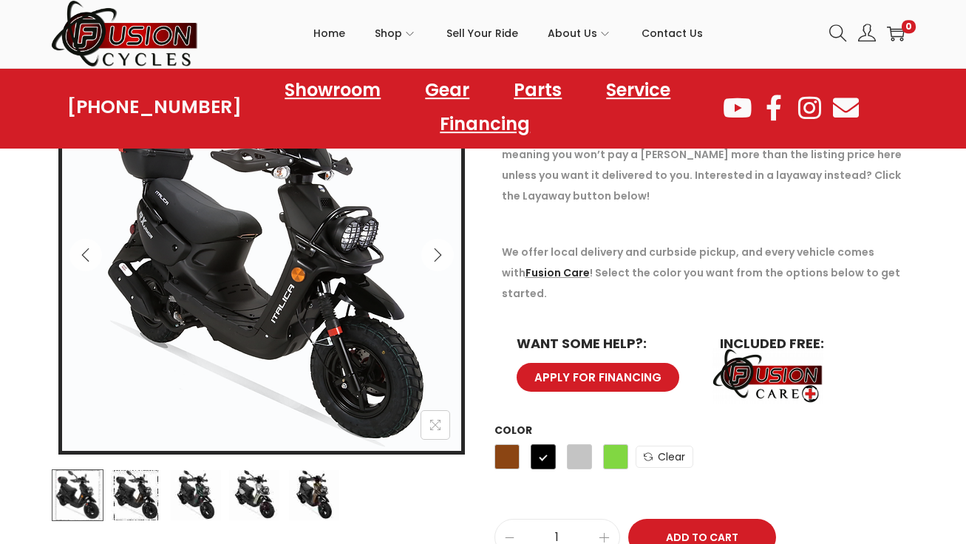
scroll to position [254, 0]
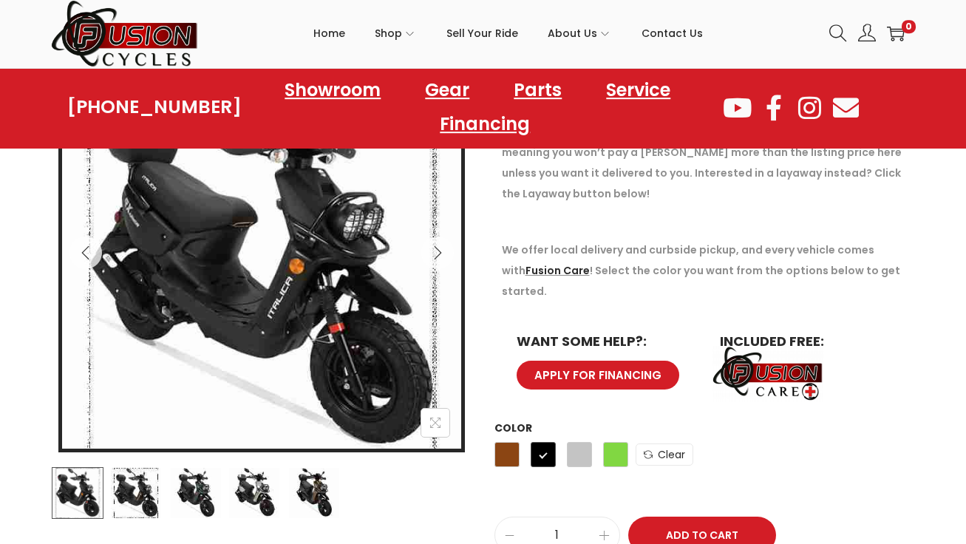
click at [141, 492] on img at bounding box center [136, 494] width 52 height 52
click at [208, 494] on img at bounding box center [196, 494] width 52 height 52
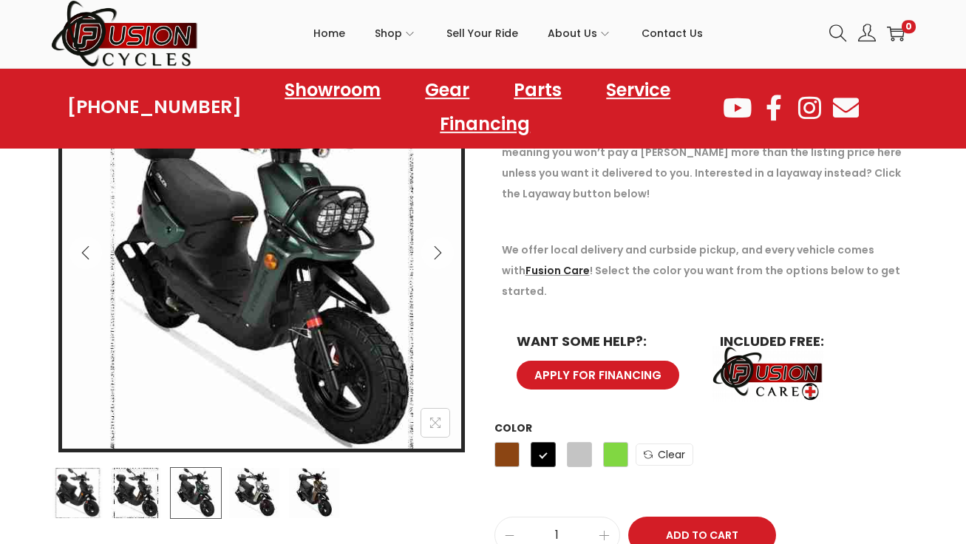
click at [254, 497] on img at bounding box center [254, 494] width 52 height 52
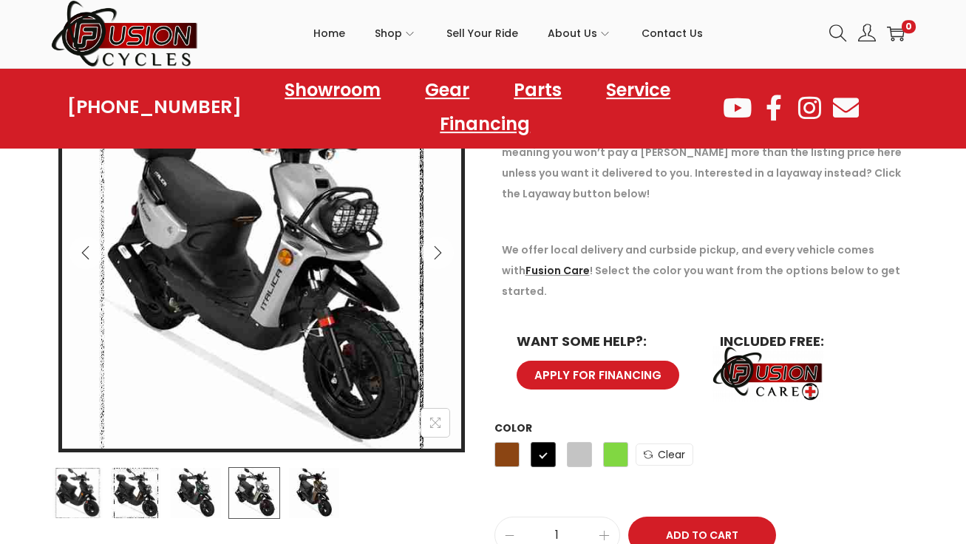
click at [314, 492] on img at bounding box center [314, 494] width 52 height 52
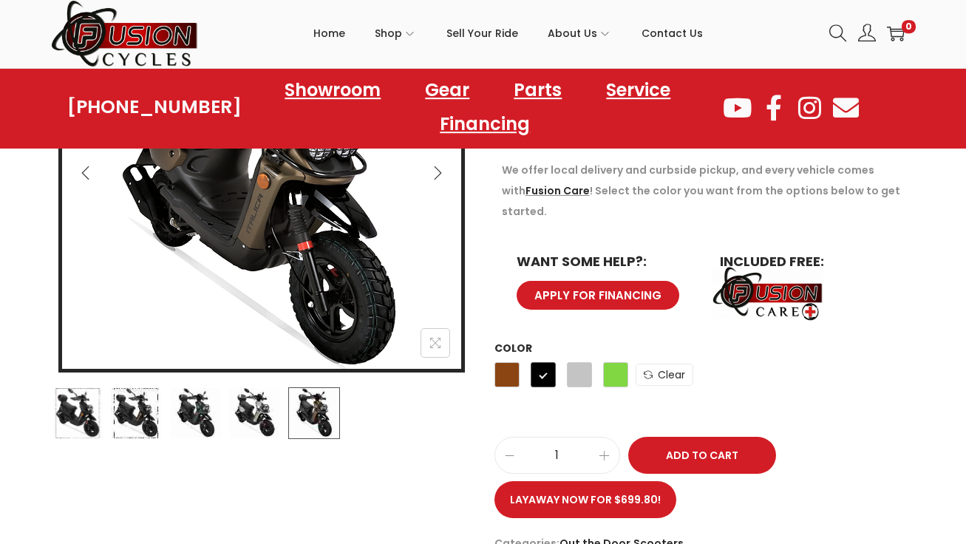
scroll to position [347, 0]
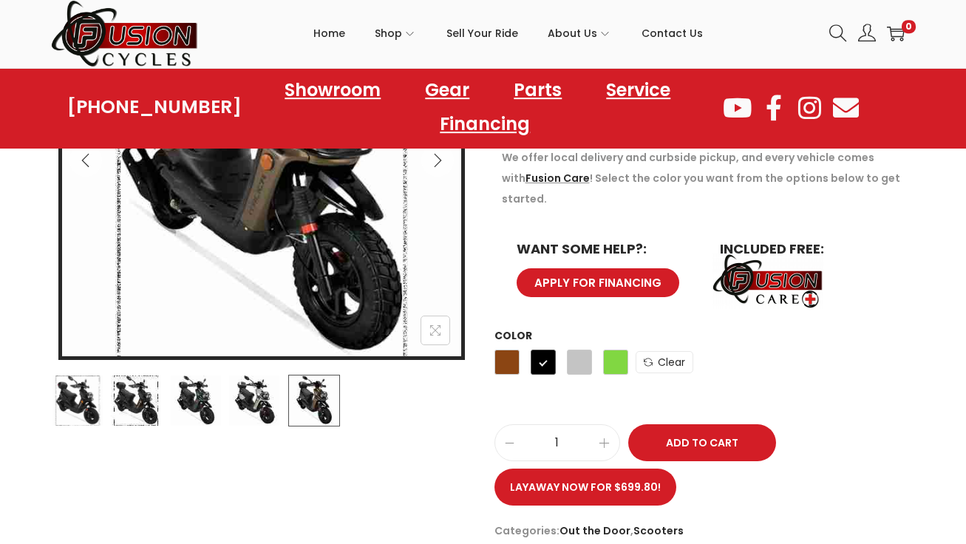
click at [64, 405] on img at bounding box center [78, 401] width 52 height 52
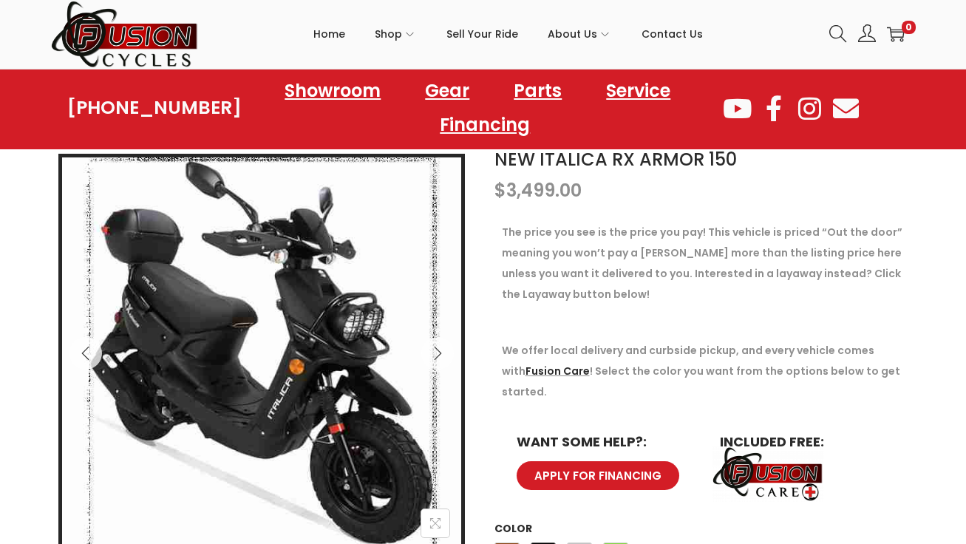
scroll to position [153, 0]
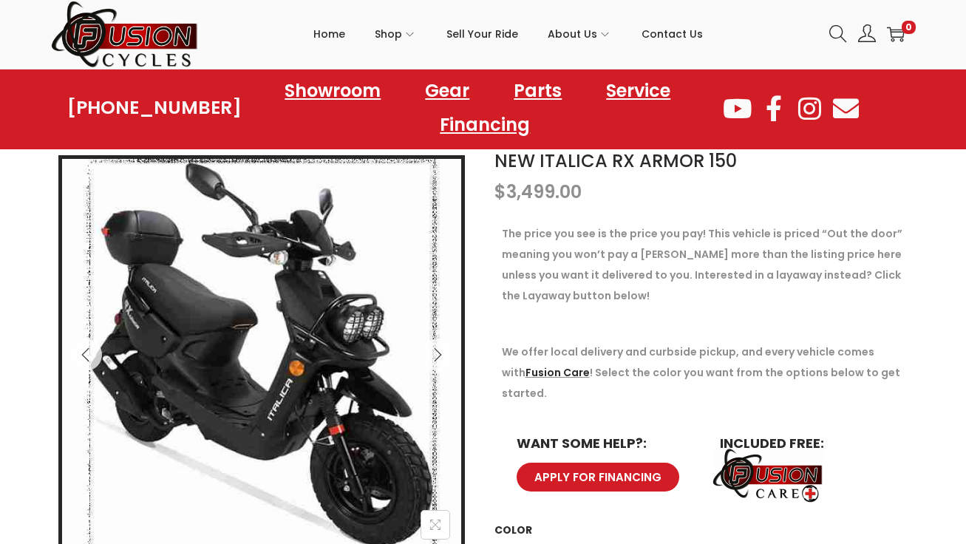
click at [623, 242] on p "The price you see is the price you pay! This vehicle is priced “Out the door” m…" at bounding box center [705, 264] width 407 height 83
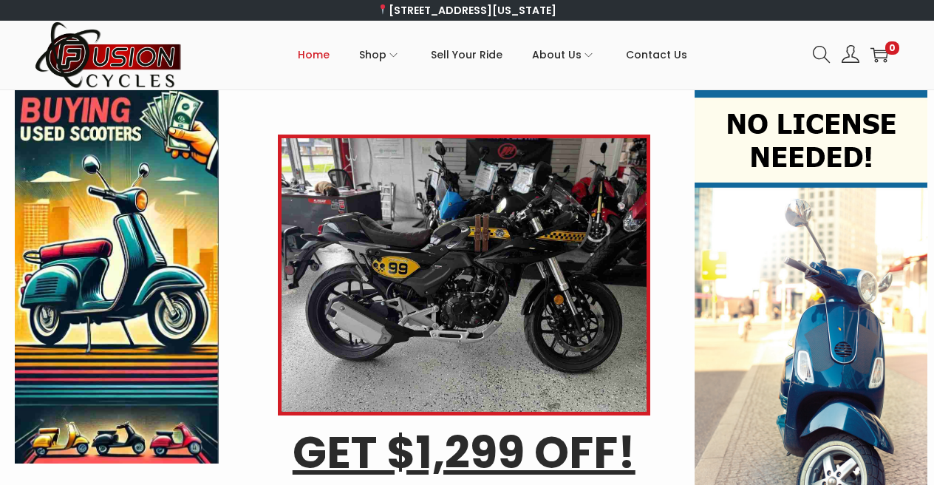
click at [841, 208] on img at bounding box center [812, 370] width 234 height 560
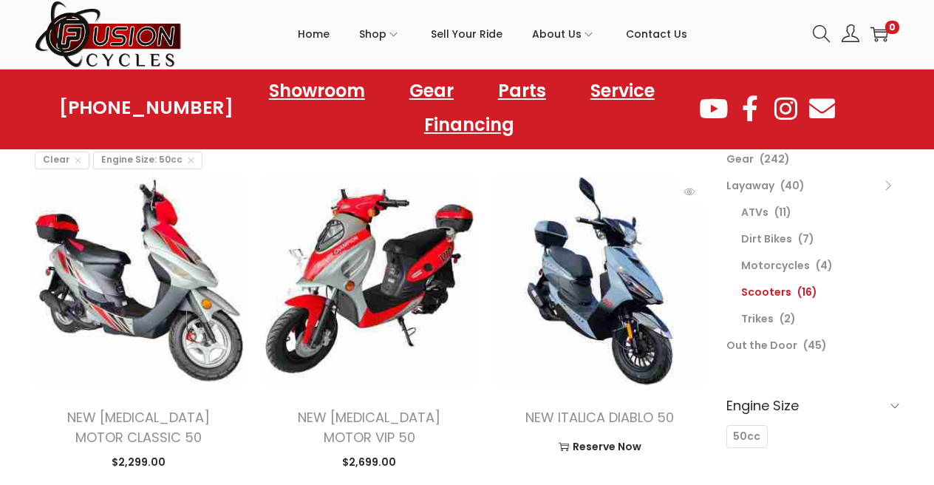
scroll to position [134, 0]
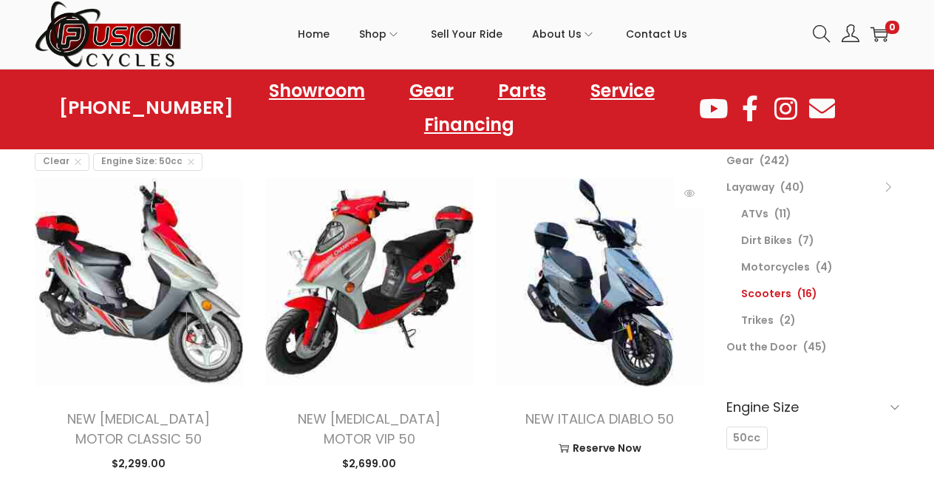
click at [628, 297] on img at bounding box center [600, 282] width 208 height 208
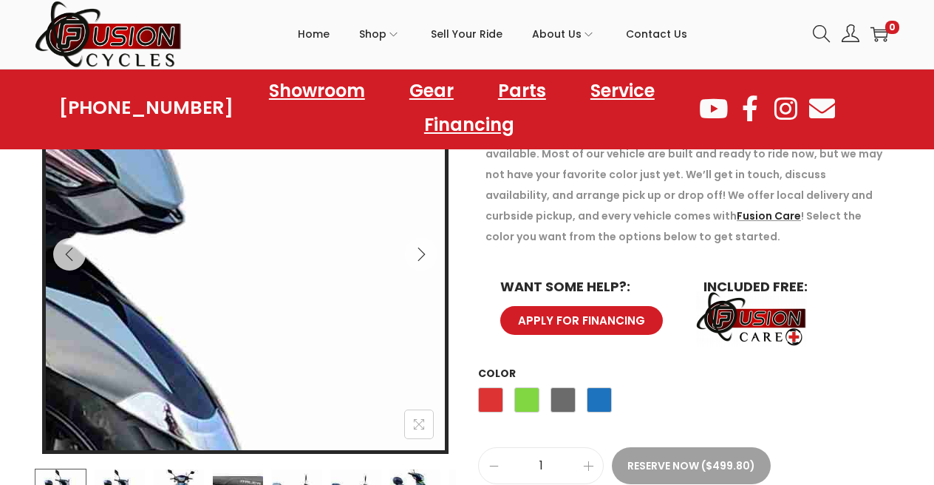
scroll to position [254, 0]
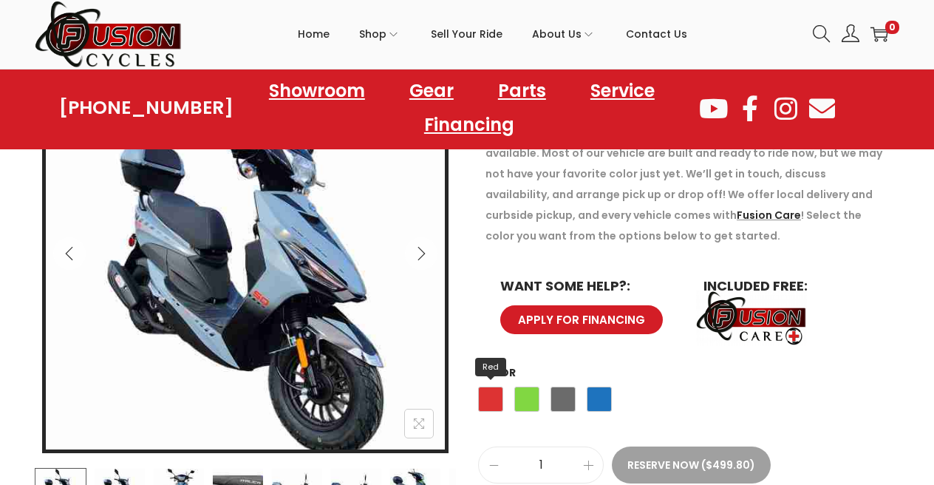
click at [492, 401] on span "Red" at bounding box center [490, 399] width 25 height 25
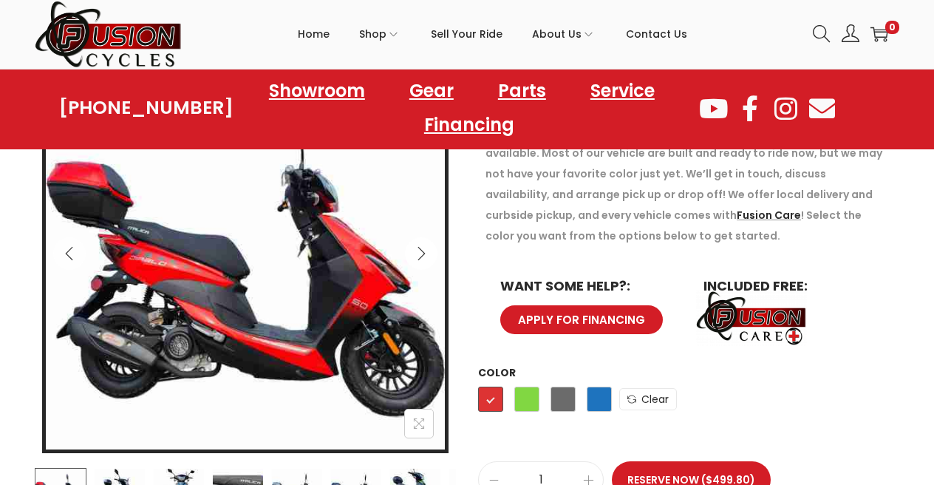
click at [423, 251] on icon "Next" at bounding box center [421, 253] width 7 height 13
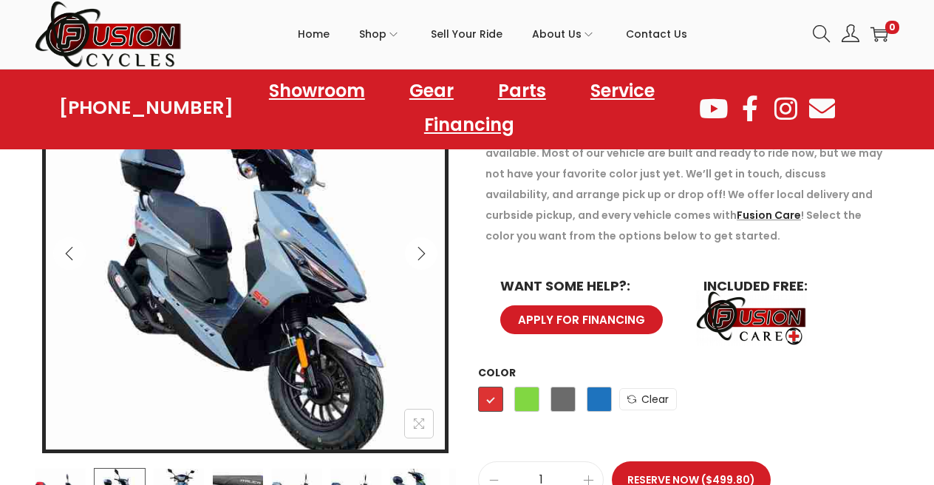
click at [423, 251] on icon "Next" at bounding box center [421, 253] width 7 height 13
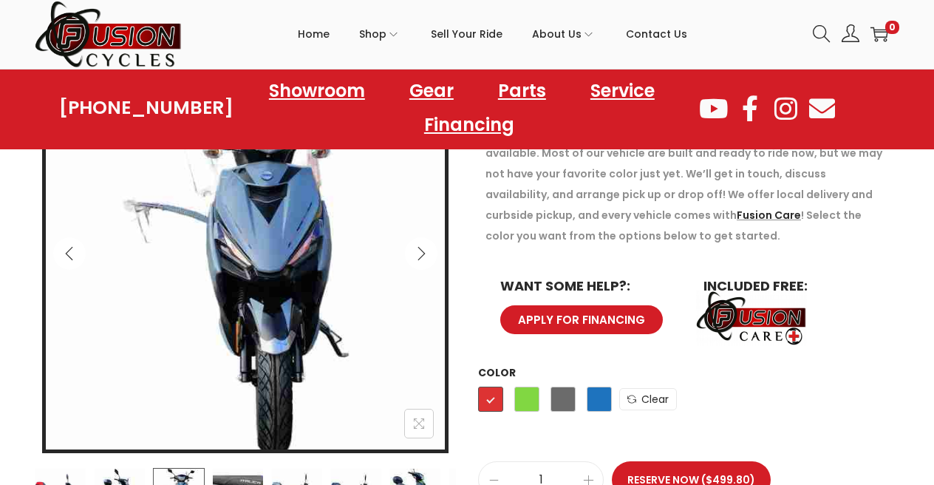
click at [423, 251] on icon "Next" at bounding box center [421, 253] width 7 height 13
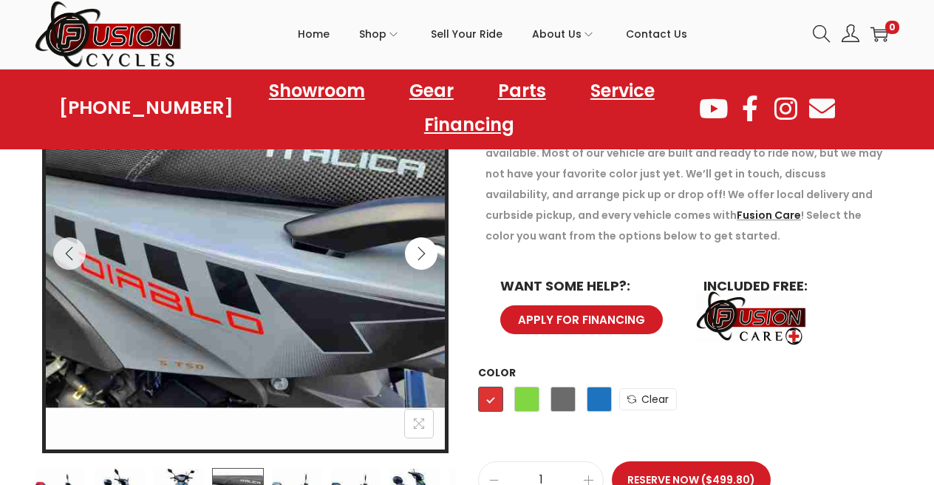
click at [423, 251] on icon "Next" at bounding box center [421, 253] width 7 height 13
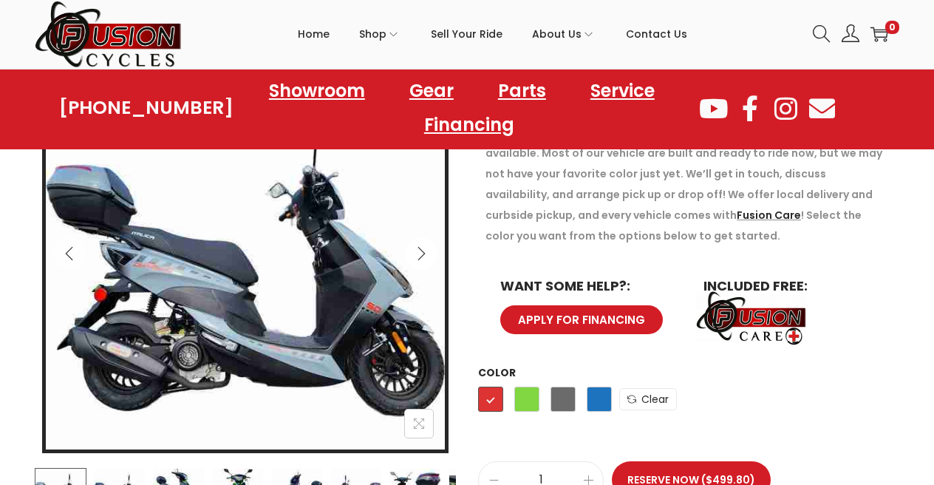
click at [423, 251] on icon "Next" at bounding box center [421, 253] width 7 height 13
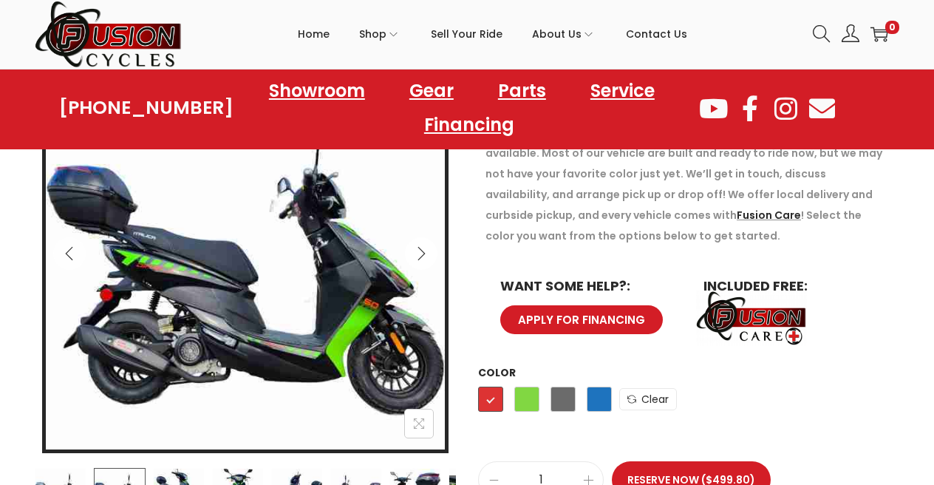
click at [423, 251] on icon "Next" at bounding box center [421, 253] width 7 height 13
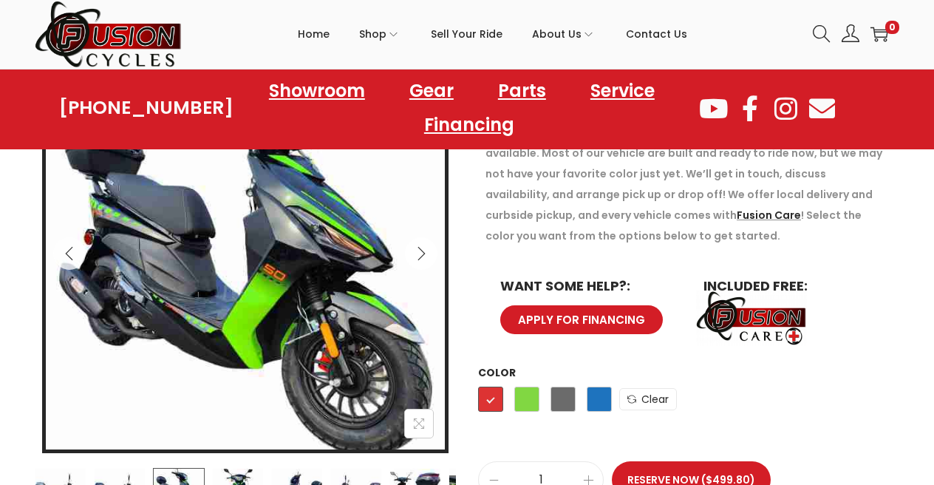
click at [423, 251] on icon "Next" at bounding box center [421, 253] width 7 height 13
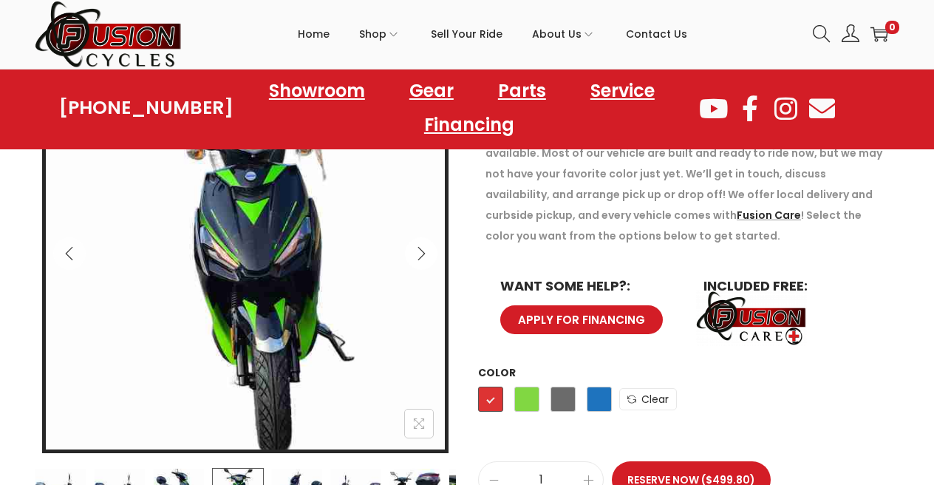
click at [423, 253] on icon "Next" at bounding box center [421, 253] width 15 height 15
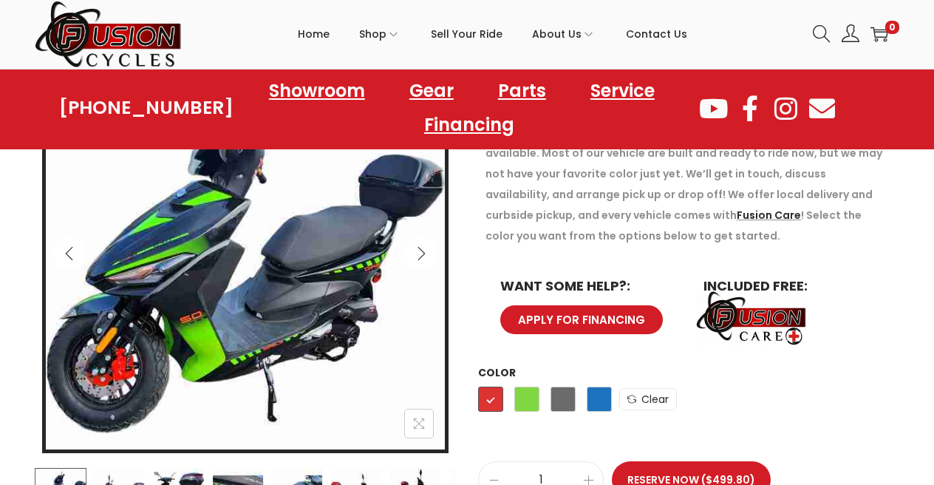
click at [423, 253] on icon "Next" at bounding box center [421, 253] width 15 height 15
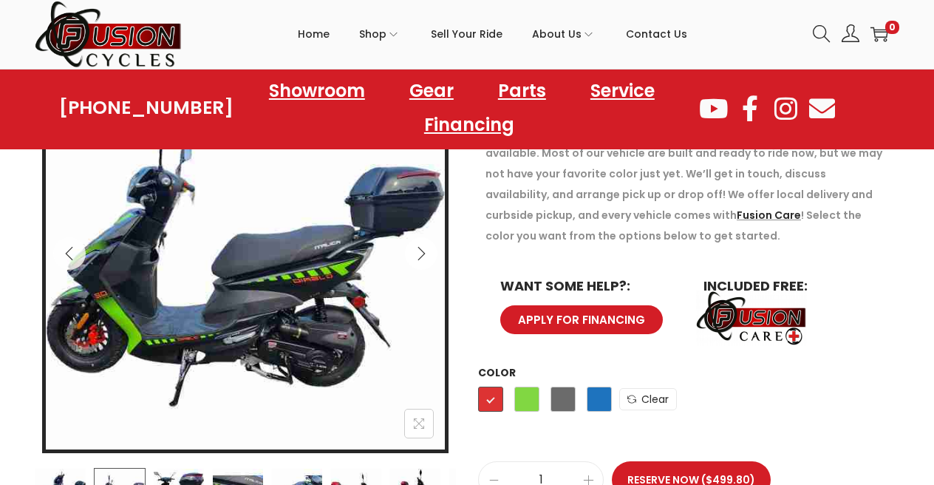
click at [423, 254] on icon "Next" at bounding box center [421, 253] width 15 height 15
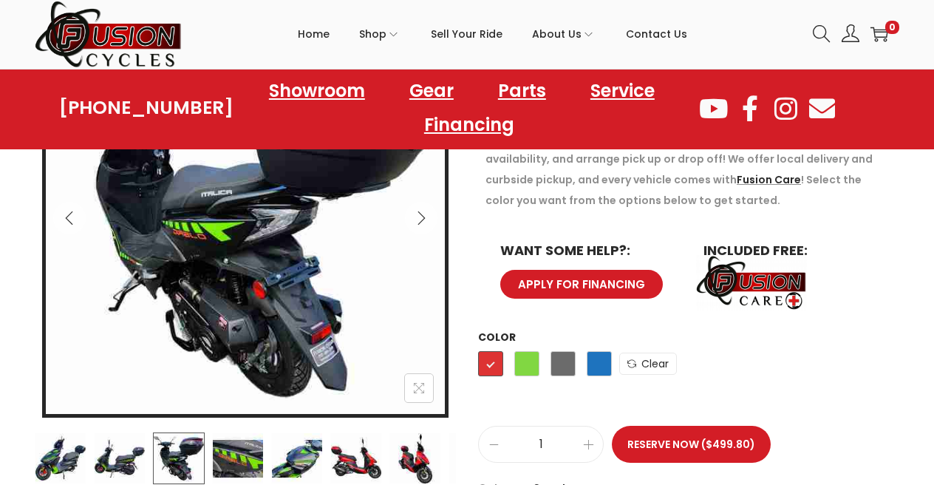
scroll to position [282, 0]
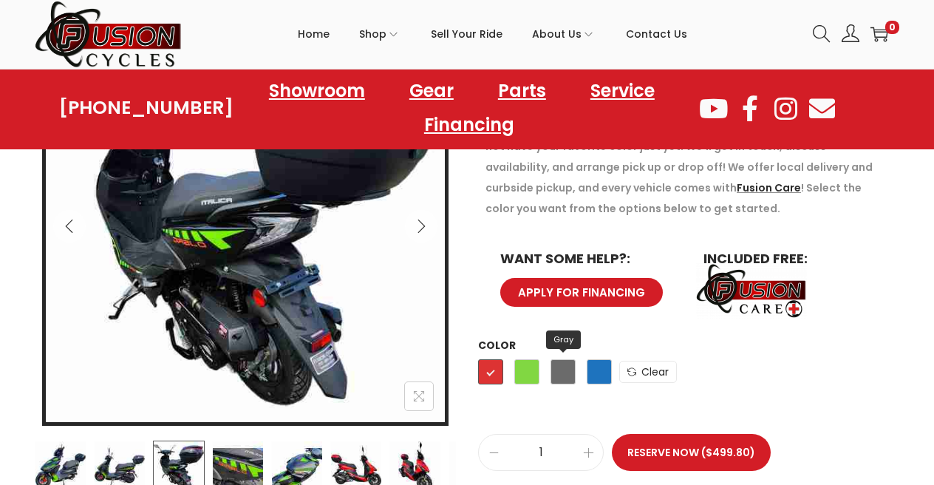
click at [571, 373] on span "Gray" at bounding box center [563, 371] width 25 height 25
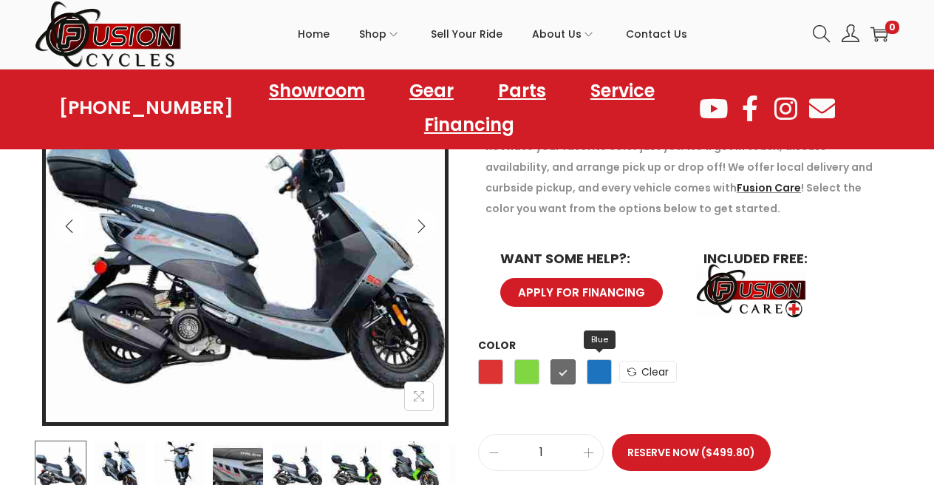
click at [596, 377] on span "Blue" at bounding box center [599, 371] width 25 height 25
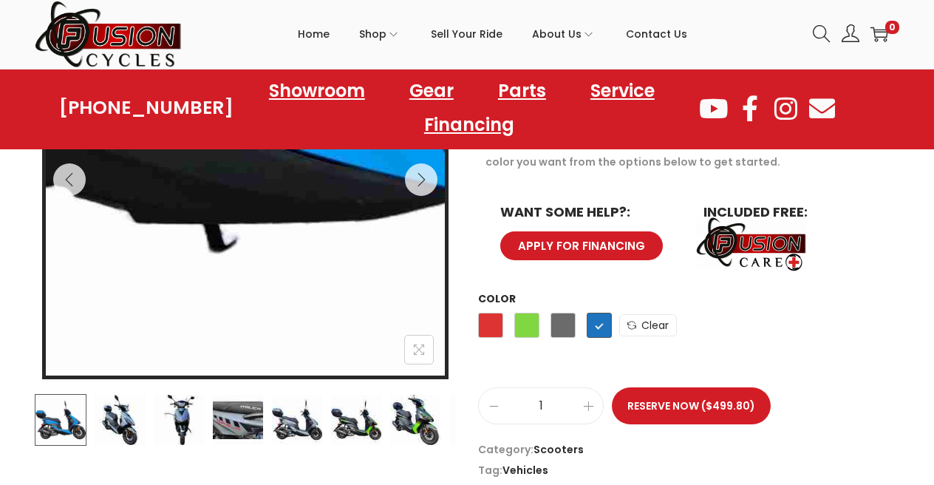
scroll to position [367, 0]
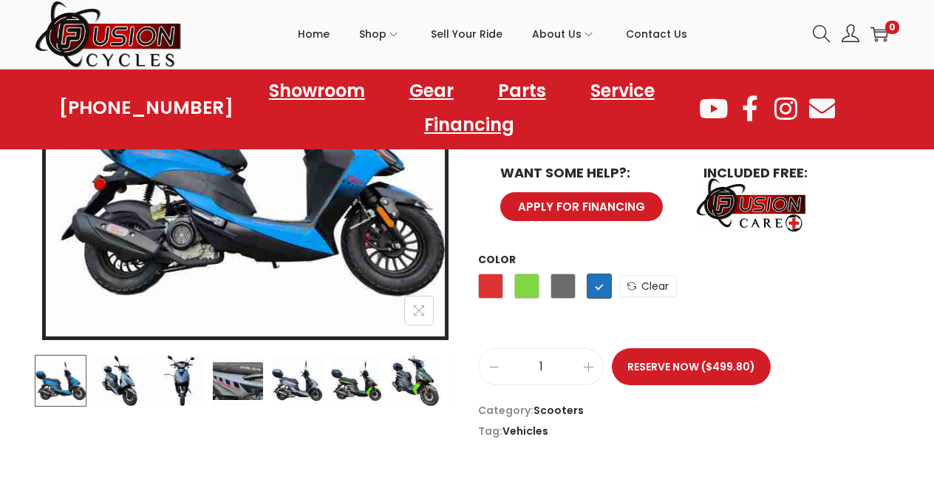
click at [118, 384] on img at bounding box center [120, 381] width 52 height 52
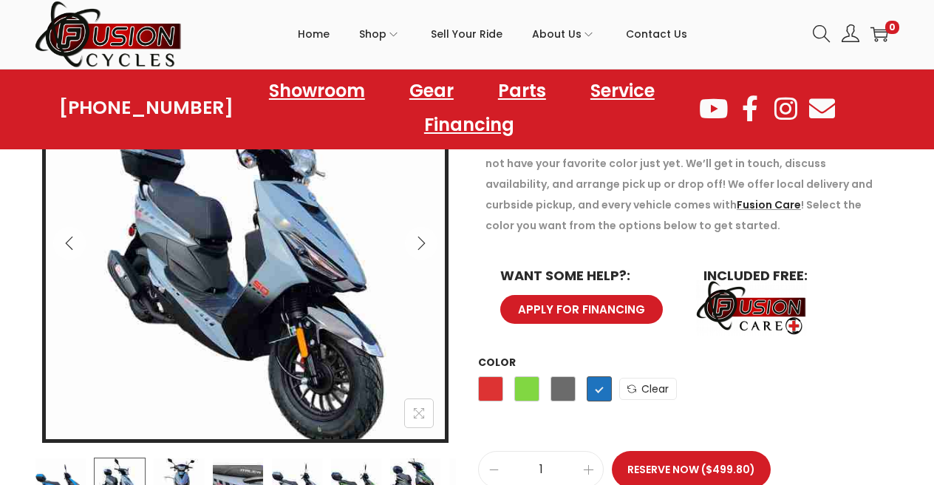
scroll to position [259, 0]
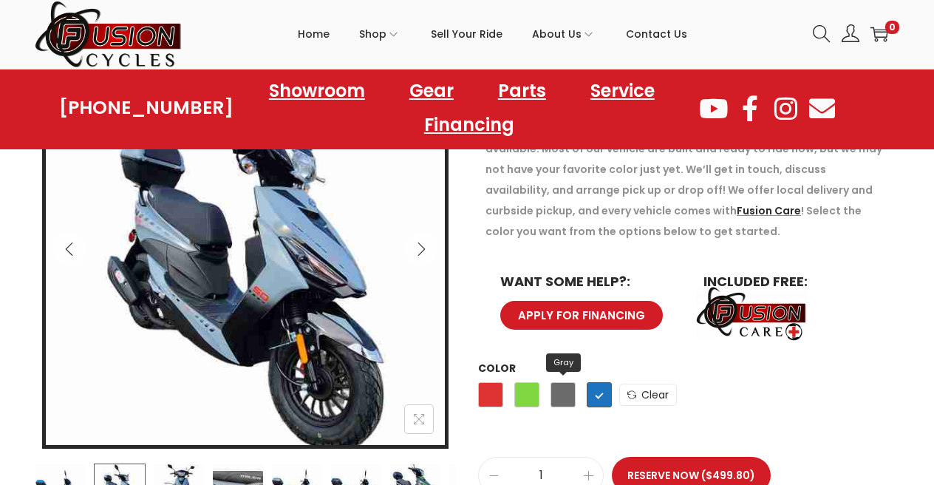
click at [568, 399] on span "Gray" at bounding box center [563, 394] width 25 height 25
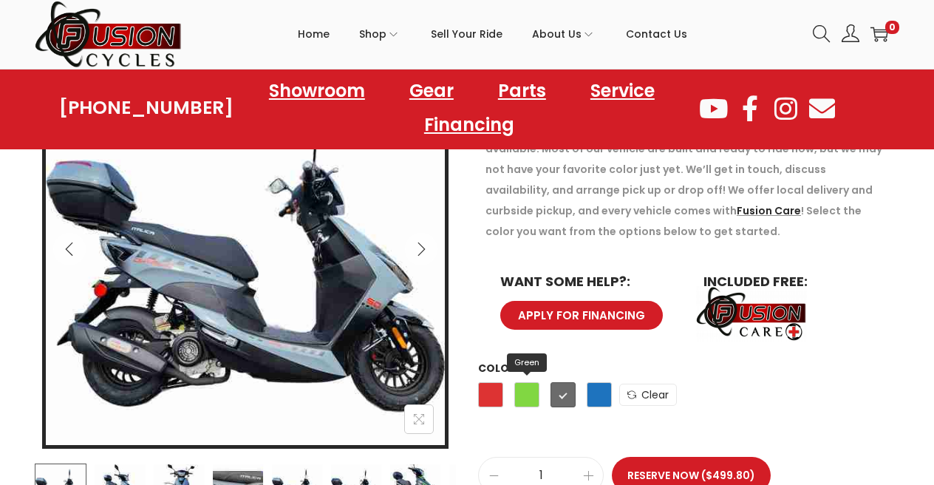
click at [531, 398] on span "Green" at bounding box center [526, 394] width 25 height 25
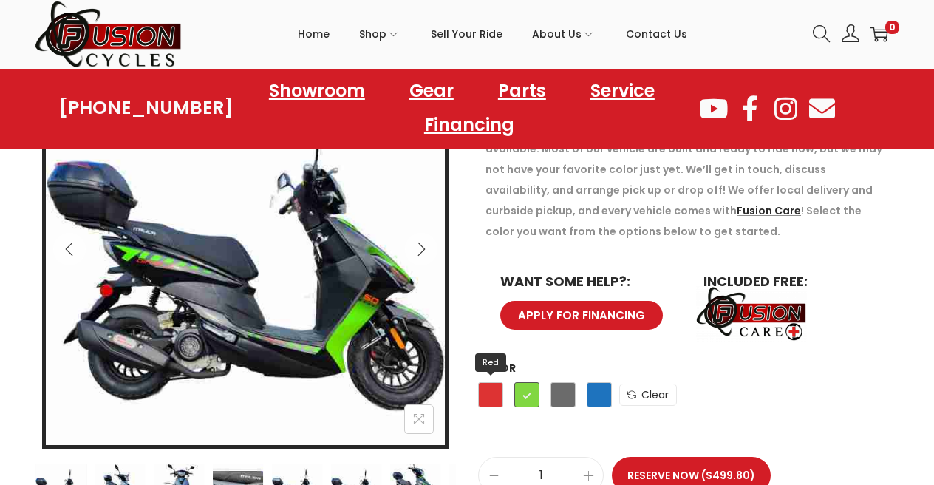
click at [489, 395] on span "Red" at bounding box center [490, 394] width 25 height 25
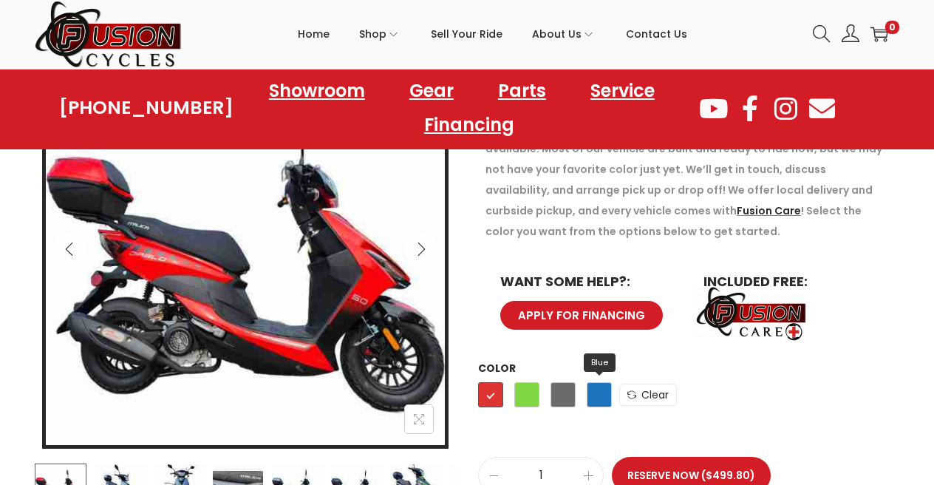
click at [599, 404] on span "Blue" at bounding box center [599, 394] width 25 height 25
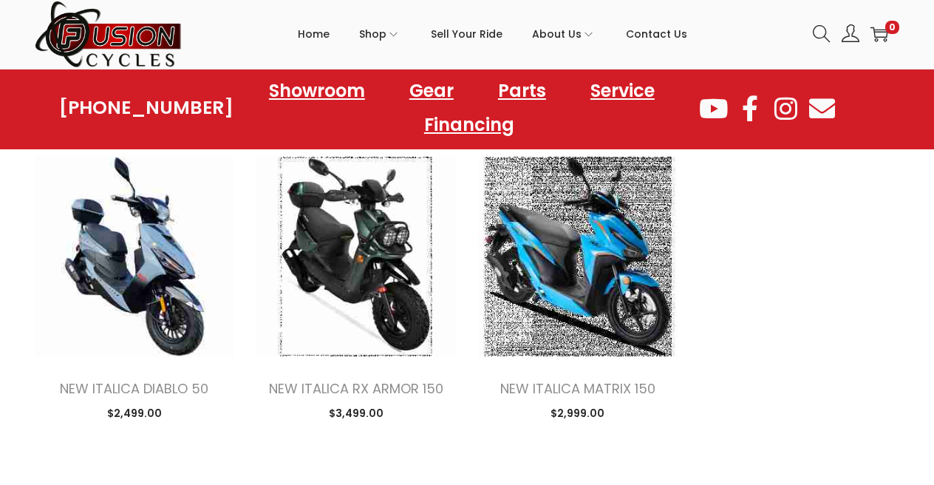
scroll to position [1409, 0]
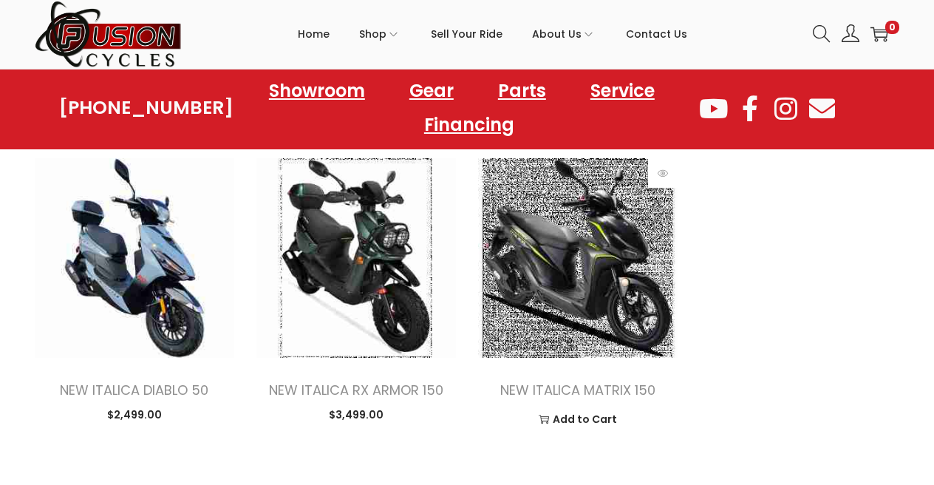
click at [600, 231] on img at bounding box center [578, 258] width 200 height 200
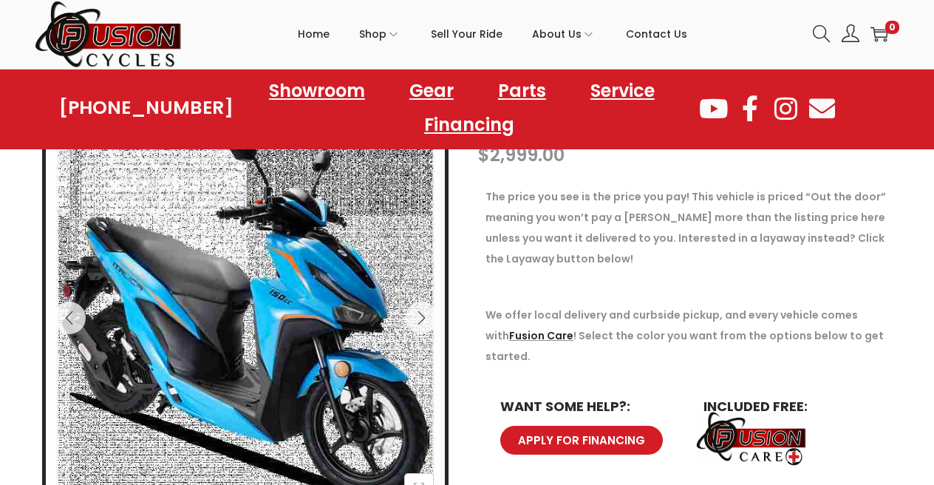
scroll to position [191, 0]
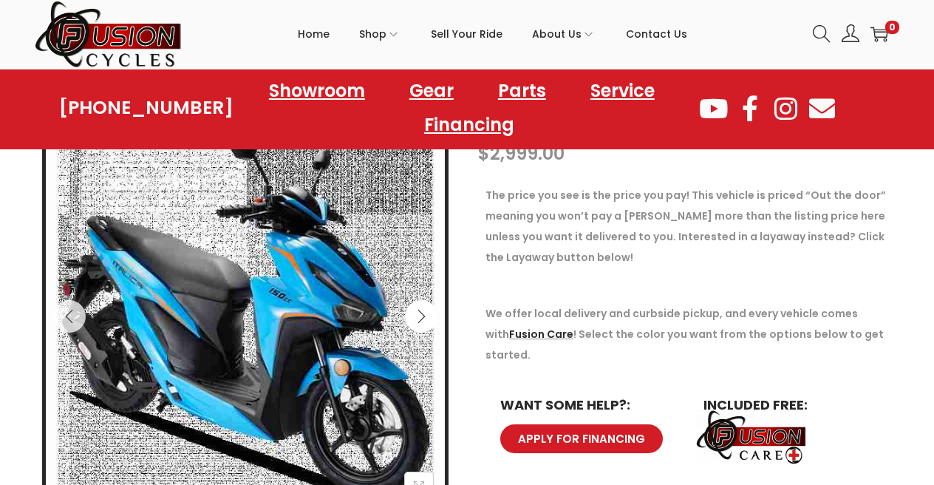
click at [424, 315] on icon "Next" at bounding box center [421, 316] width 7 height 13
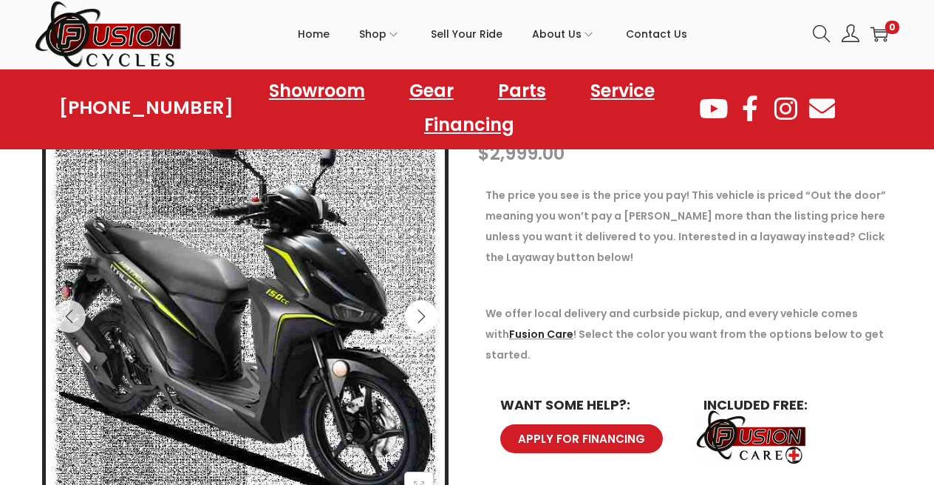
click at [424, 315] on icon "Next" at bounding box center [421, 316] width 7 height 13
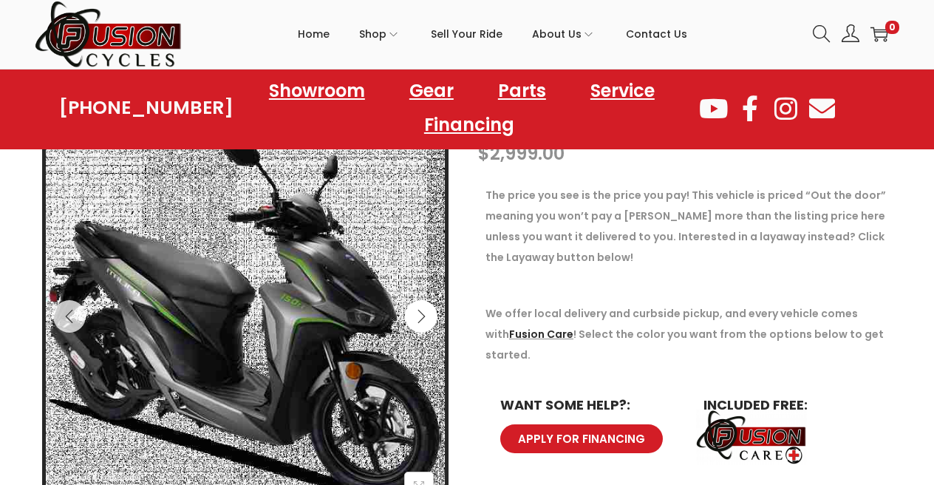
click at [424, 315] on icon "Next" at bounding box center [421, 316] width 7 height 13
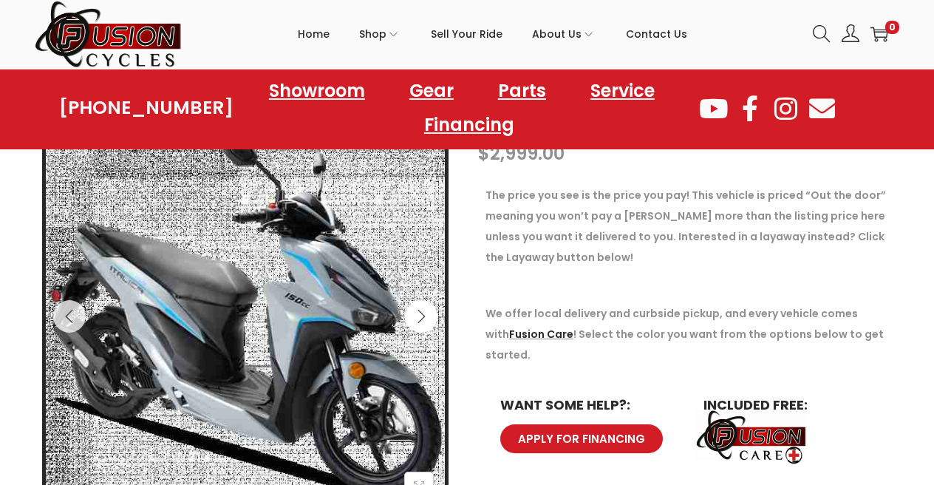
click at [424, 315] on icon "Next" at bounding box center [421, 316] width 7 height 13
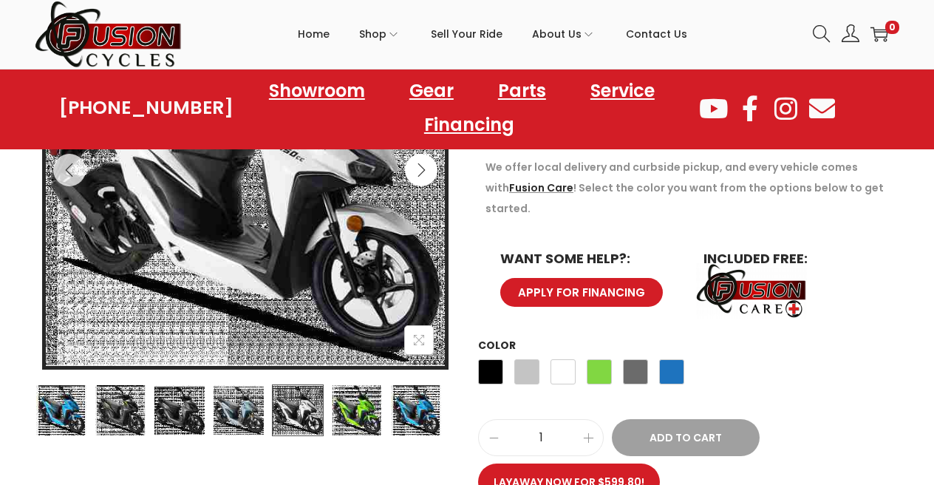
scroll to position [351, 0]
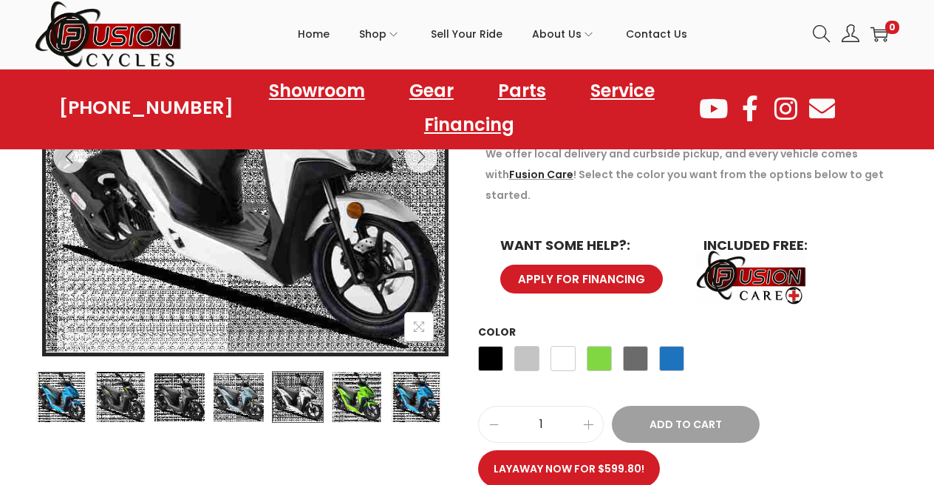
click at [370, 401] on img at bounding box center [357, 397] width 52 height 52
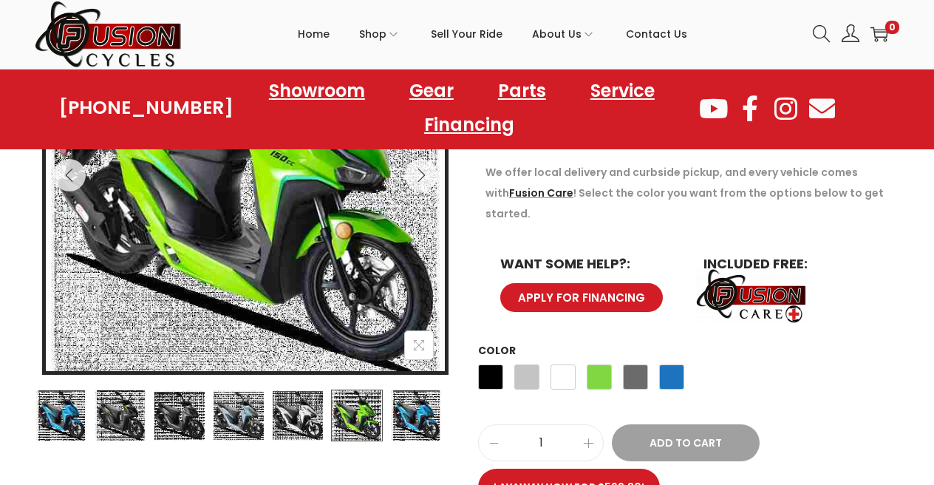
scroll to position [333, 0]
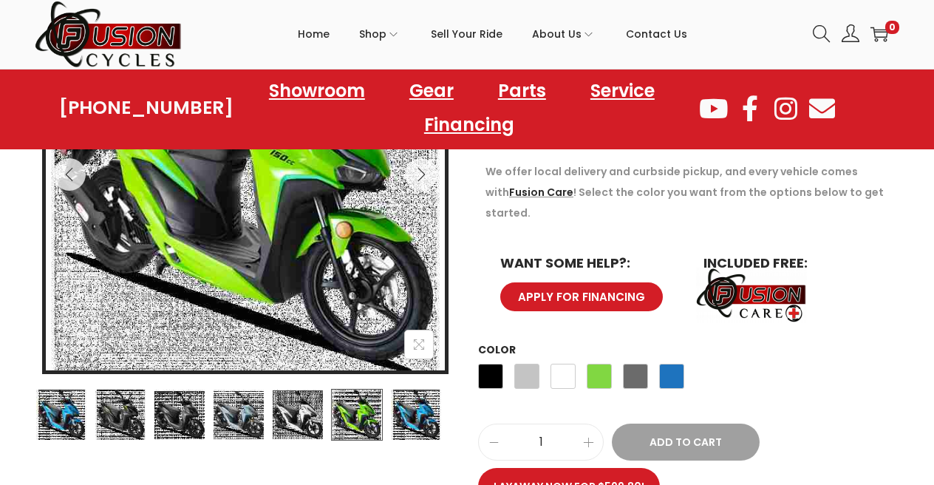
click at [307, 419] on img at bounding box center [298, 415] width 52 height 52
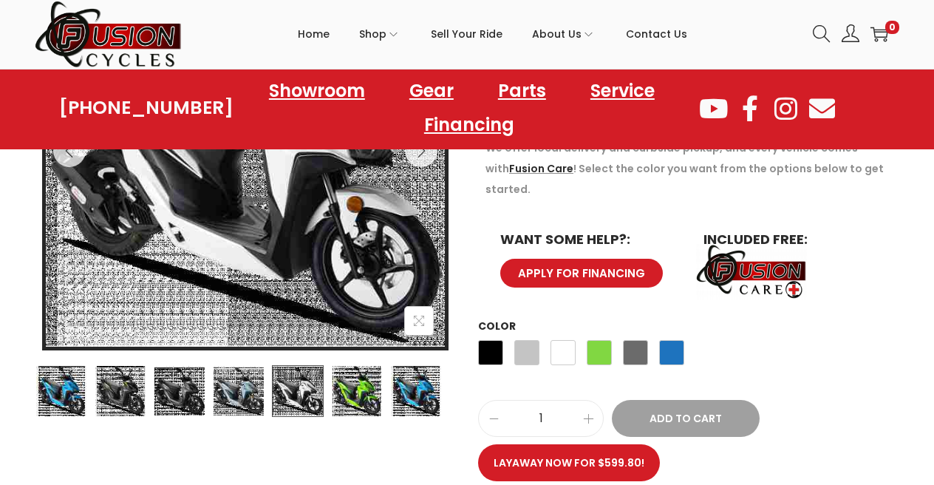
scroll to position [367, 0]
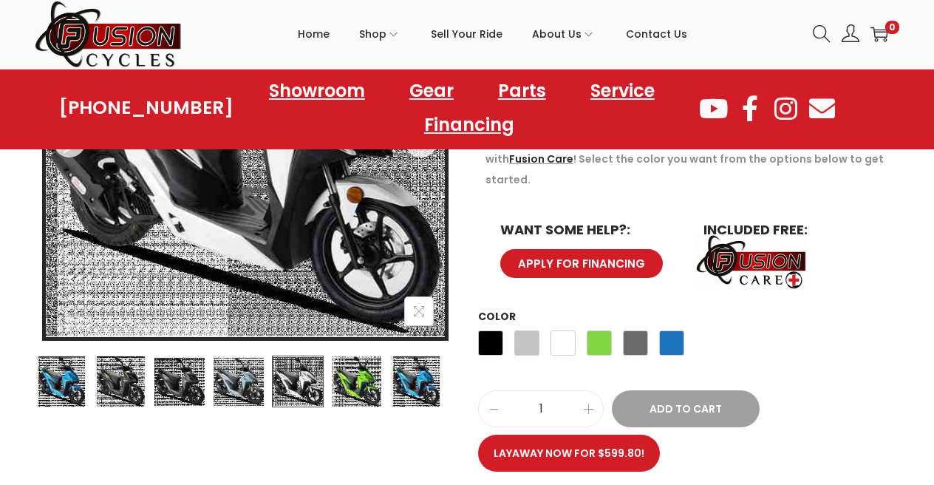
click at [113, 392] on img at bounding box center [121, 382] width 52 height 52
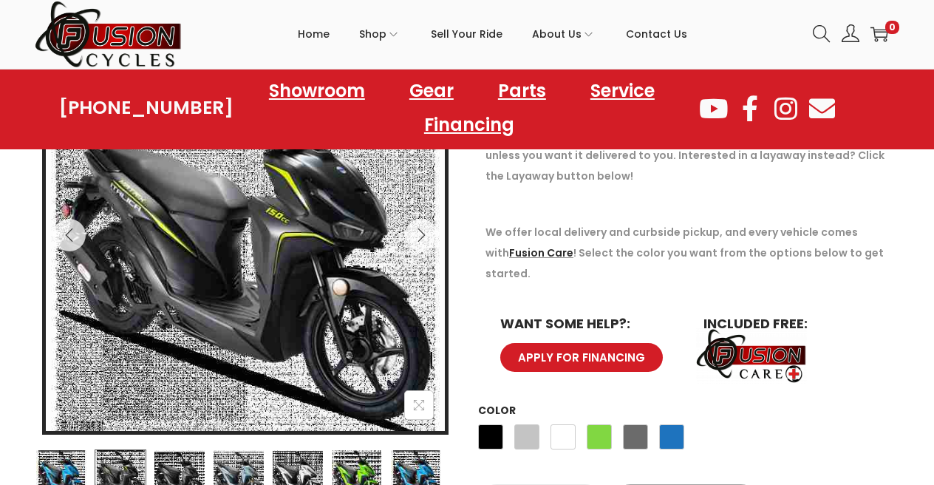
scroll to position [273, 0]
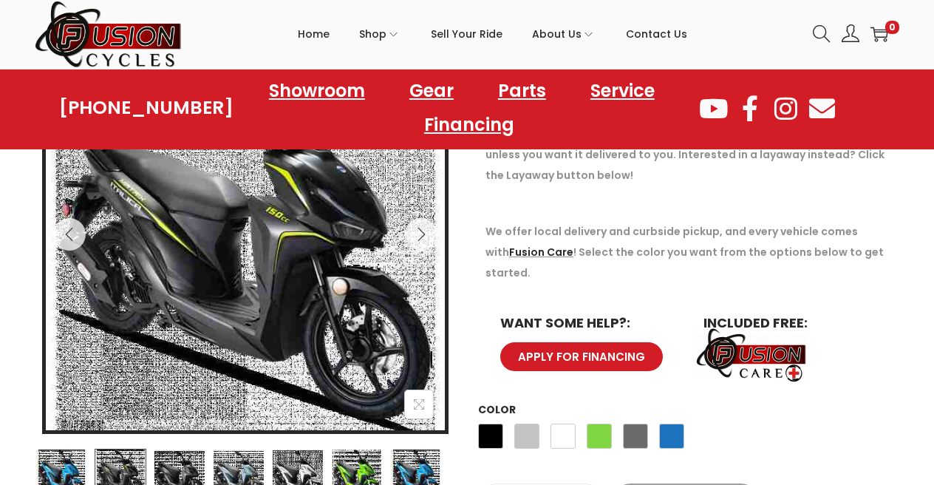
click at [177, 472] on img at bounding box center [180, 475] width 52 height 52
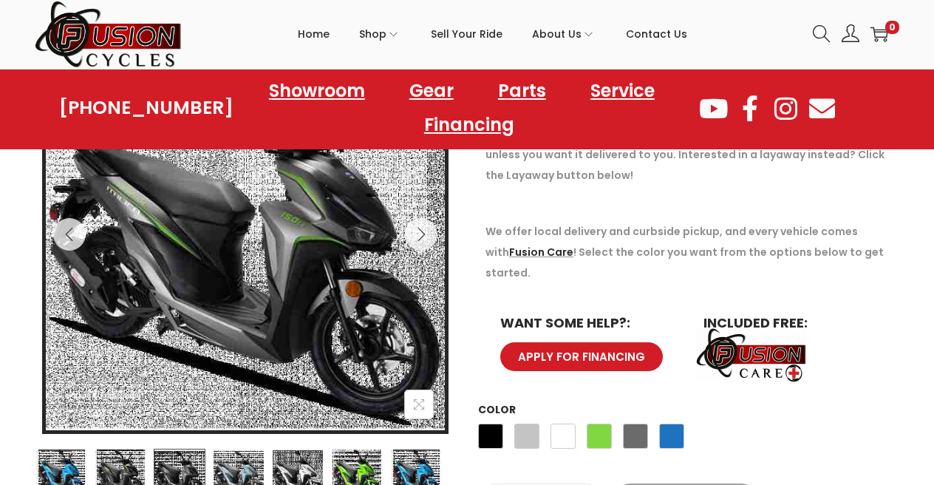
click at [54, 472] on img at bounding box center [61, 475] width 52 height 52
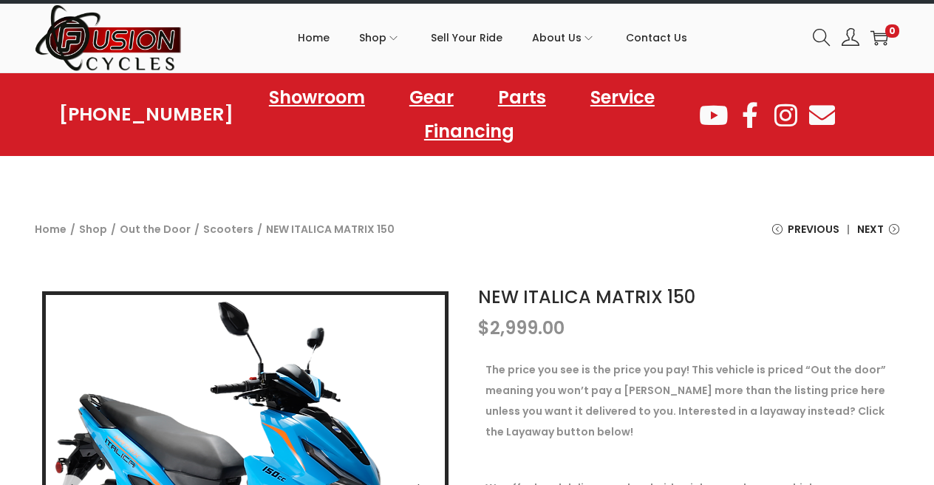
scroll to position [16, 0]
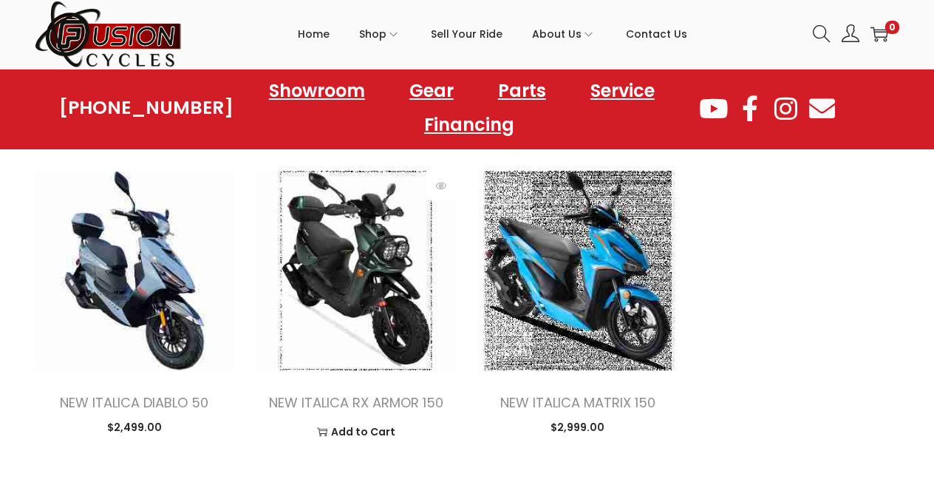
scroll to position [1395, 0]
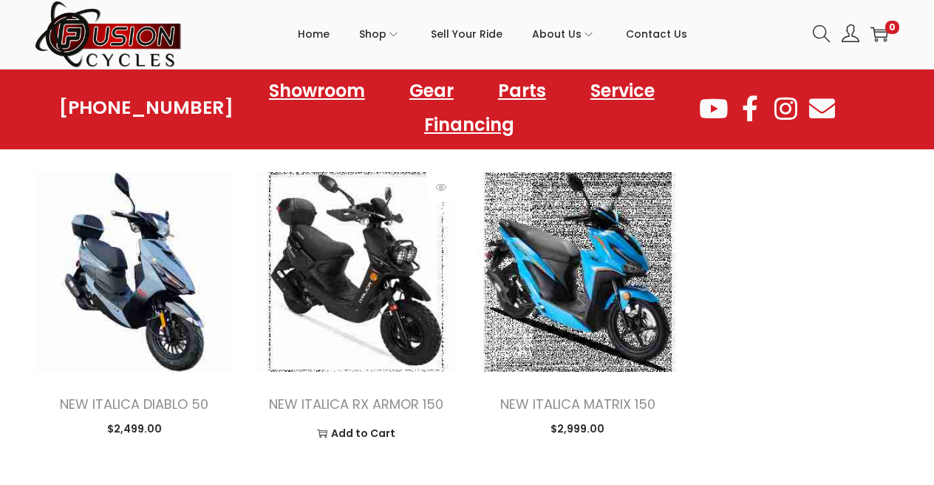
click at [381, 267] on img at bounding box center [356, 272] width 200 height 200
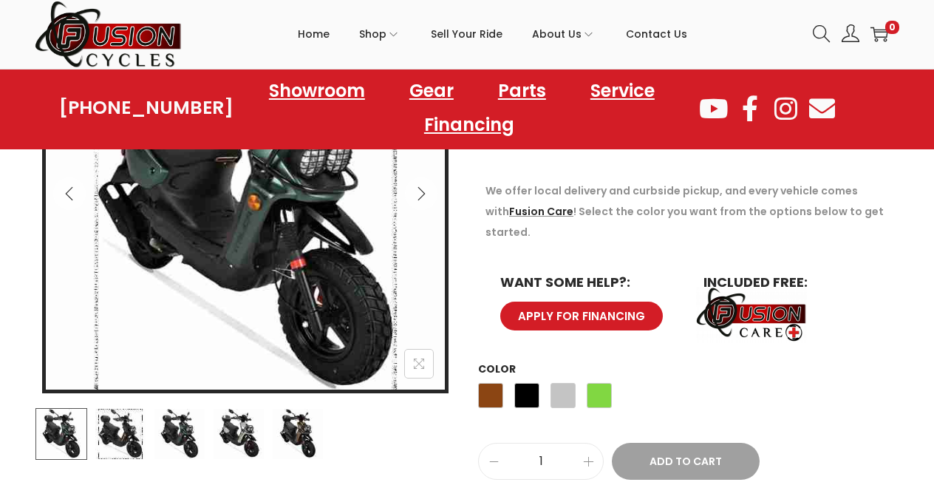
scroll to position [420, 0]
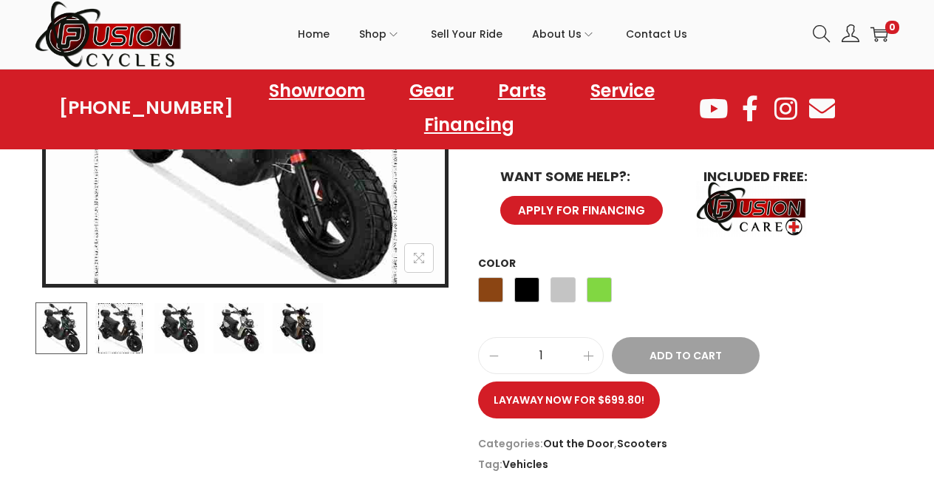
click at [296, 337] on img at bounding box center [298, 328] width 52 height 52
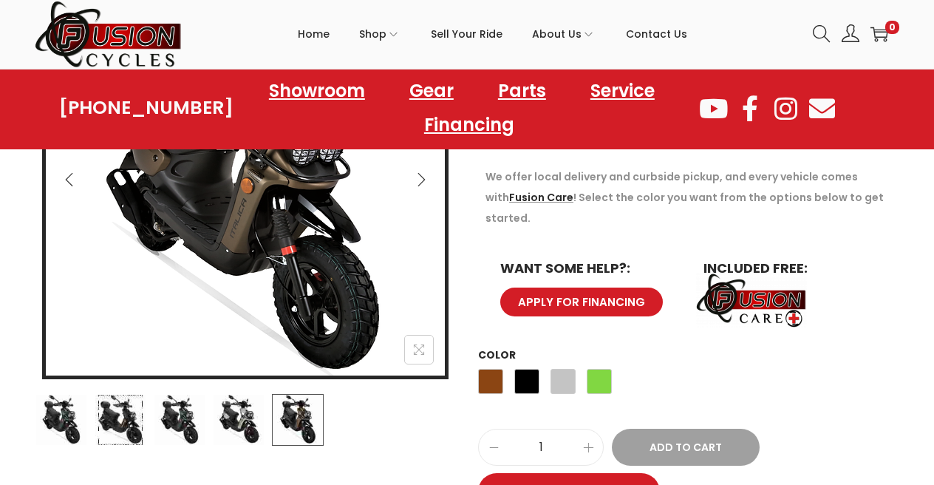
scroll to position [362, 0]
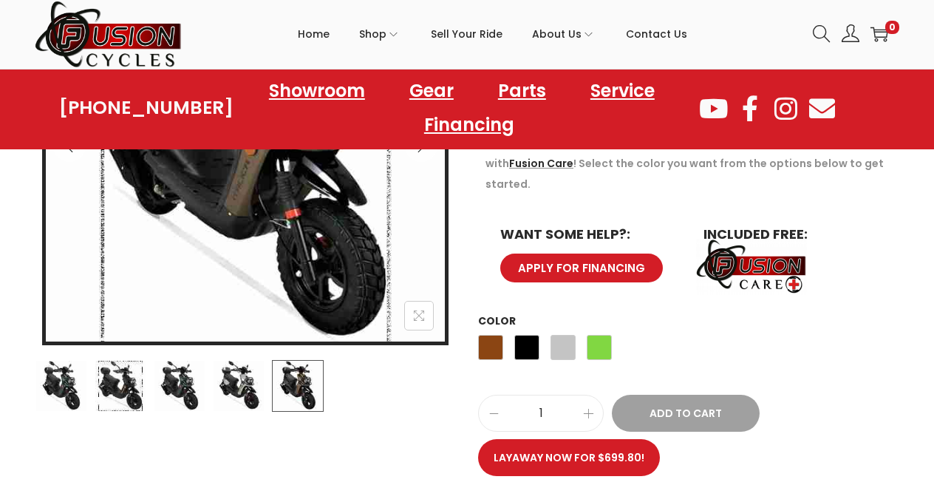
click at [125, 397] on img at bounding box center [121, 386] width 52 height 52
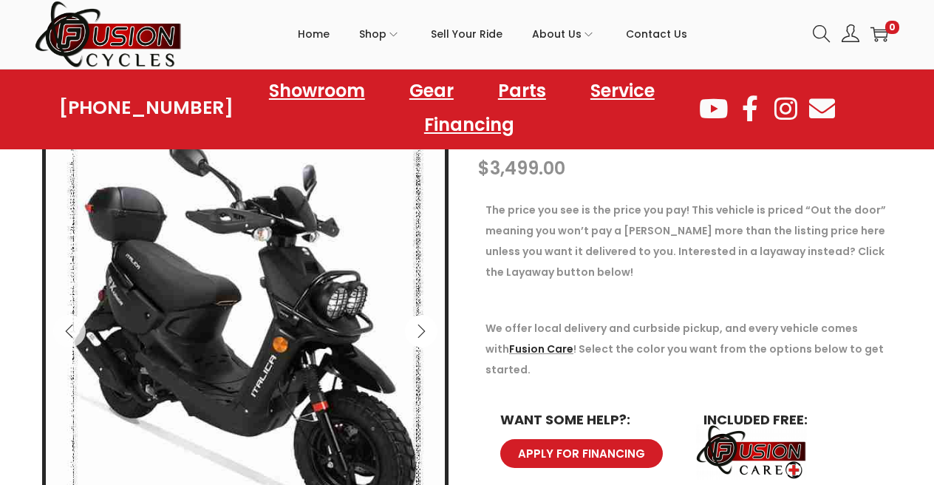
scroll to position [175, 0]
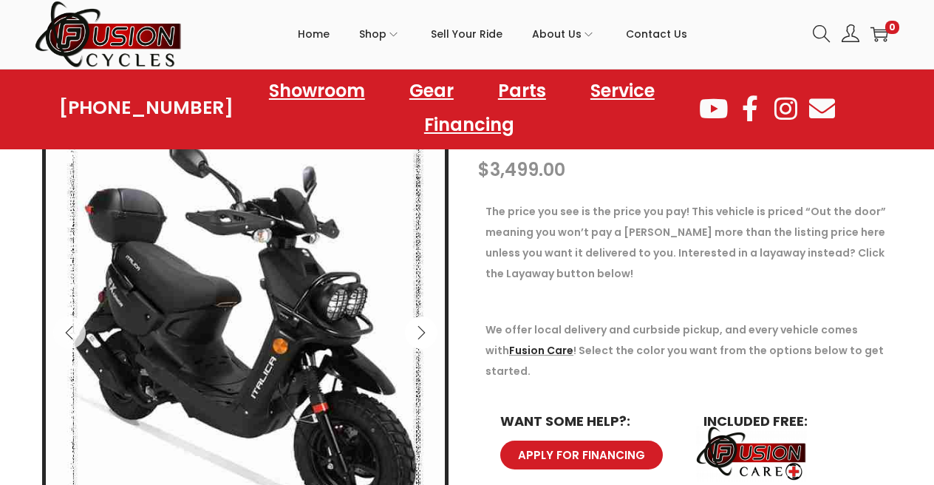
click at [424, 334] on icon "Next" at bounding box center [421, 332] width 7 height 13
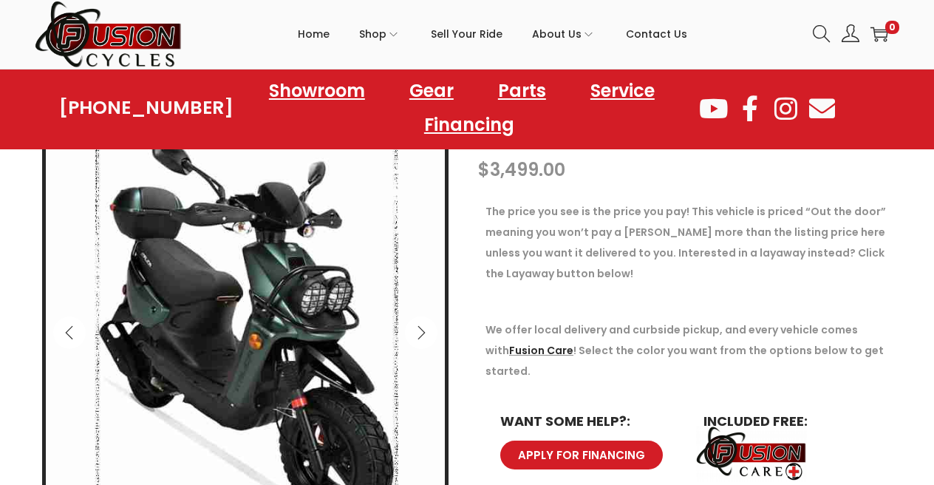
click at [424, 334] on icon "Next" at bounding box center [421, 332] width 7 height 13
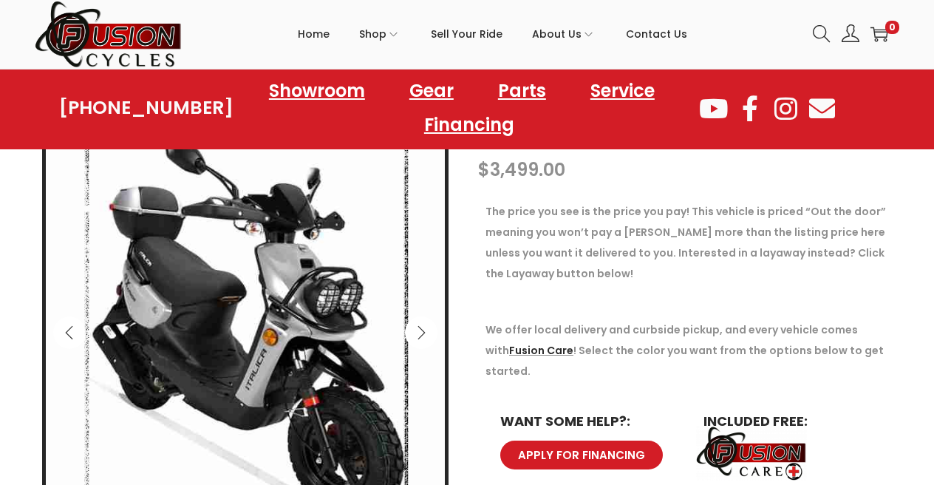
click at [424, 334] on icon "Next" at bounding box center [421, 332] width 7 height 13
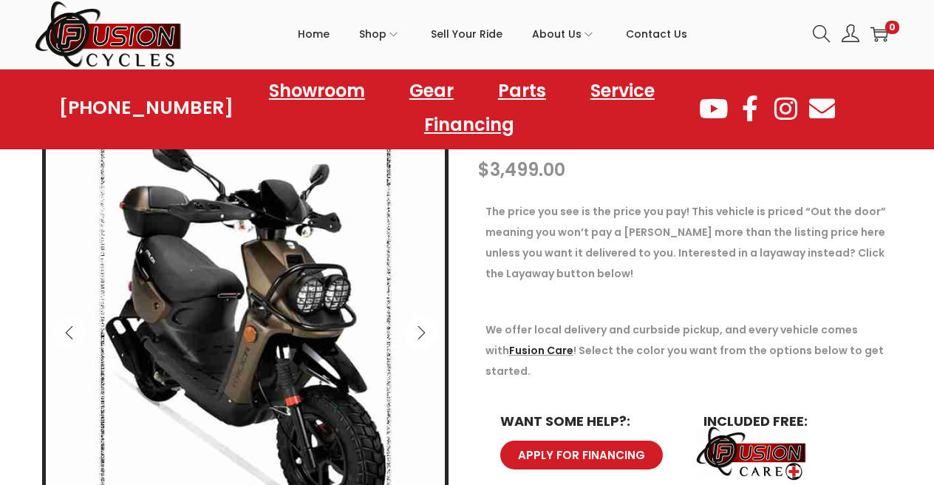
click at [424, 335] on icon "Next" at bounding box center [421, 332] width 15 height 15
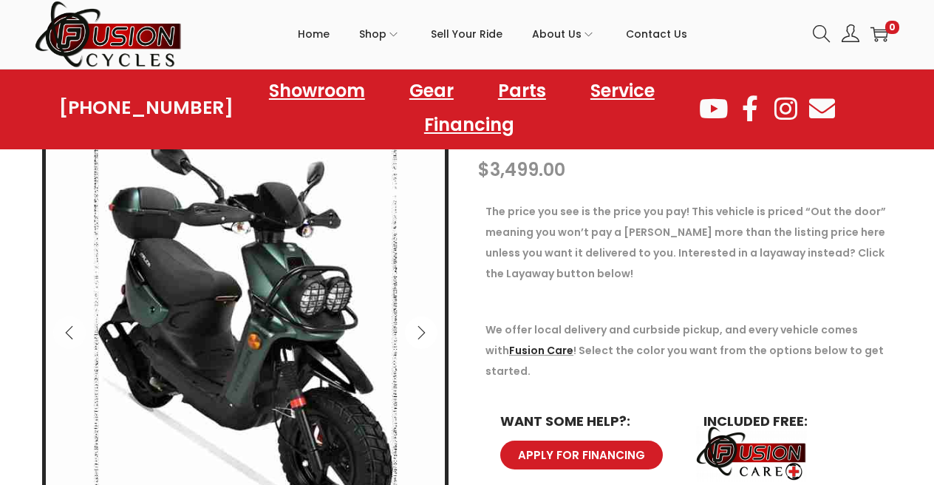
click at [424, 335] on icon "Next" at bounding box center [421, 332] width 15 height 15
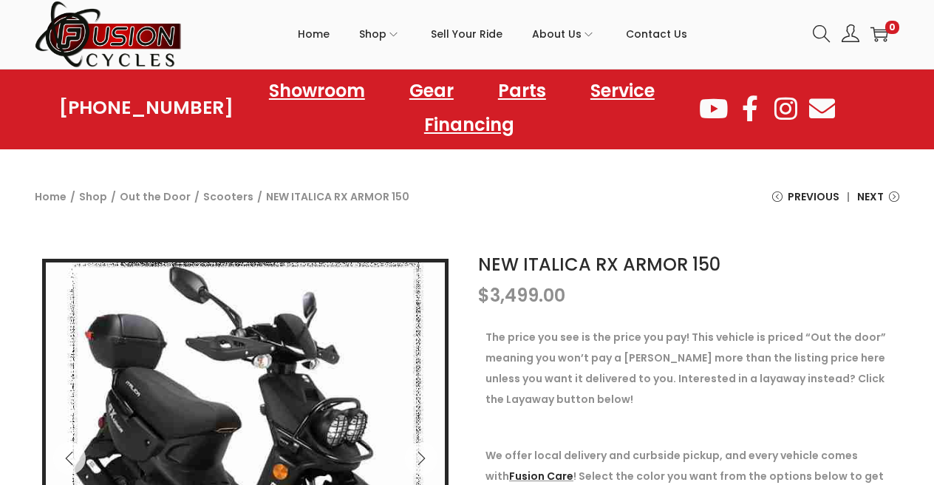
scroll to position [50, 0]
